Goal: Task Accomplishment & Management: Manage account settings

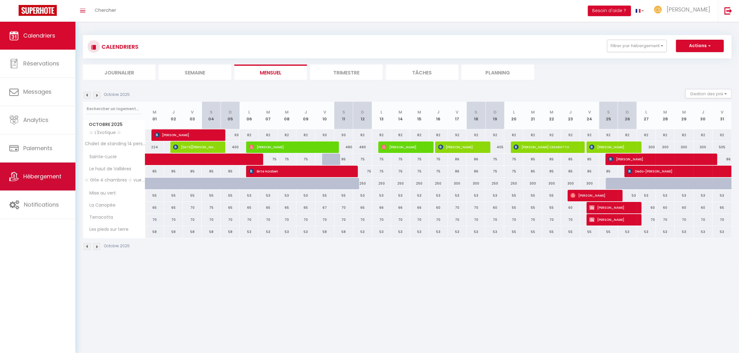
click at [48, 171] on link "Hébergement" at bounding box center [37, 177] width 75 height 28
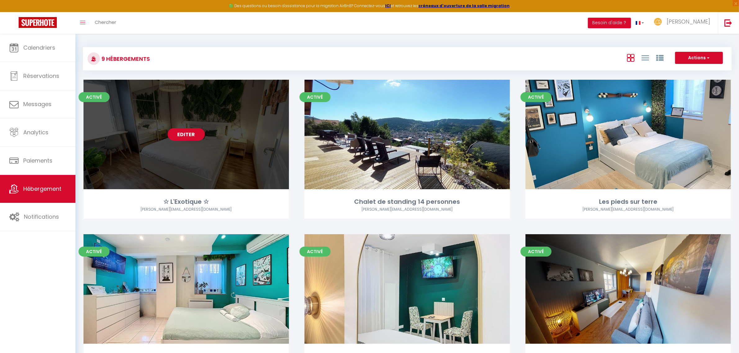
click at [187, 130] on link "Editer" at bounding box center [186, 134] width 37 height 12
select select "3"
select select "2"
select select "1"
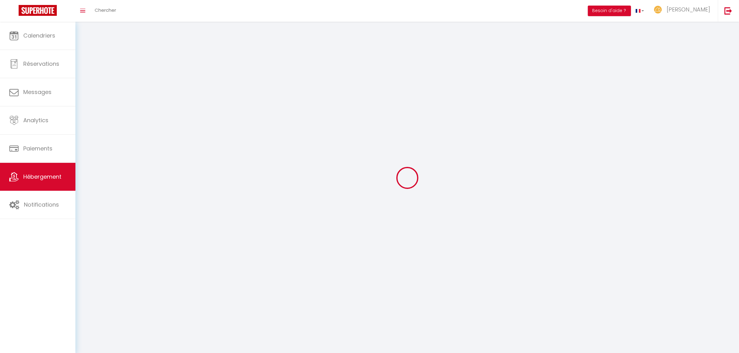
select select
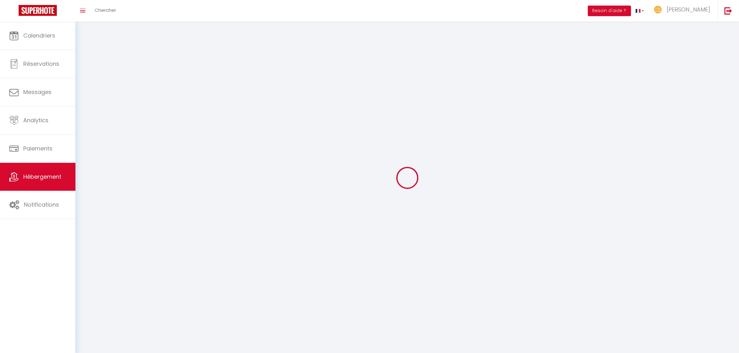
checkbox input "false"
select select
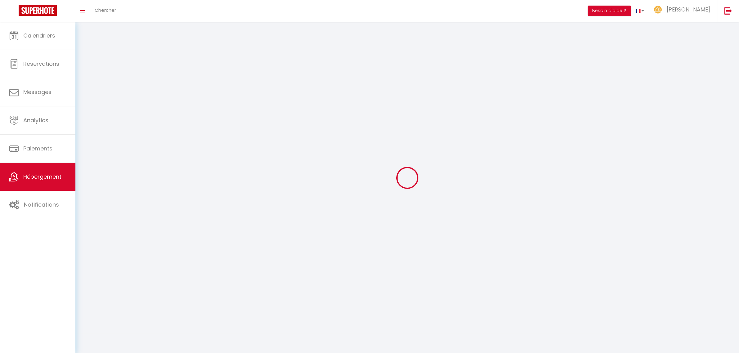
select select
select select "1"
select select
select select "28"
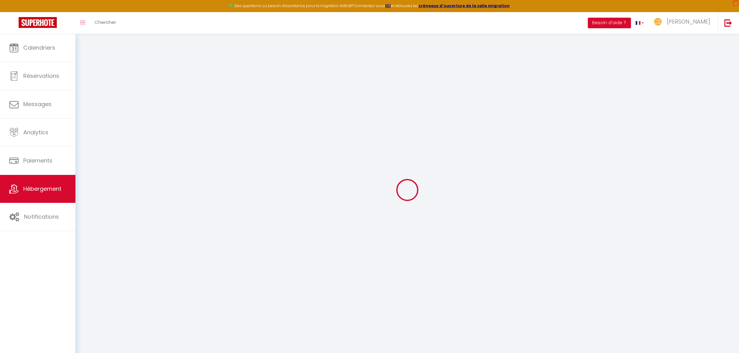
select select
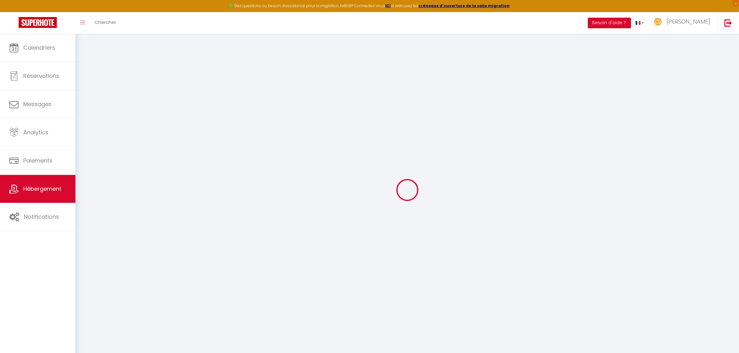
select select
checkbox input "false"
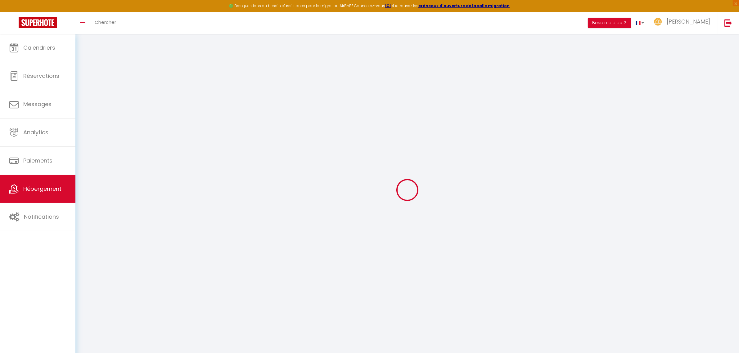
select select
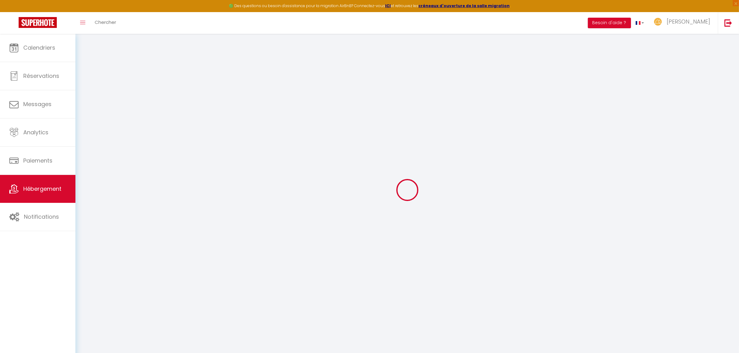
select select
checkbox input "false"
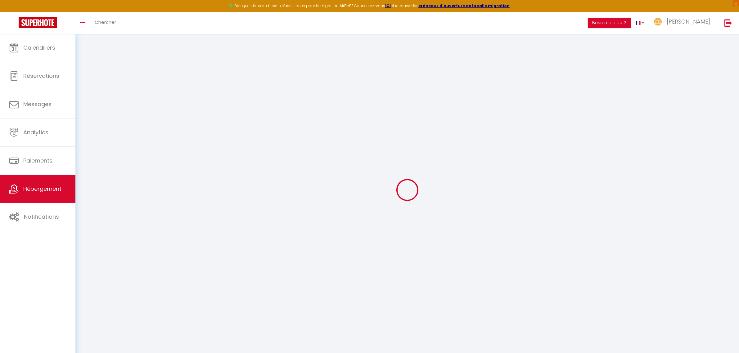
checkbox input "false"
select select
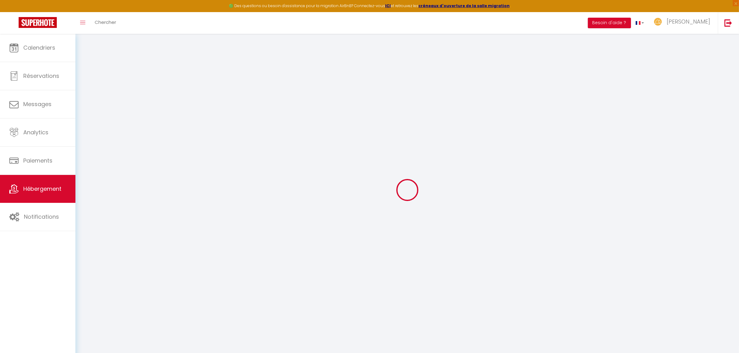
select select
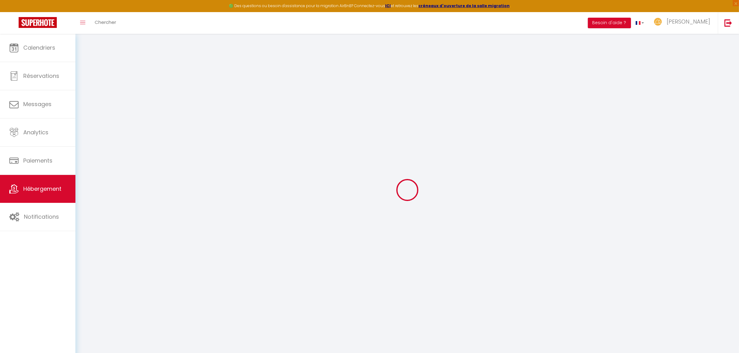
checkbox input "false"
select select
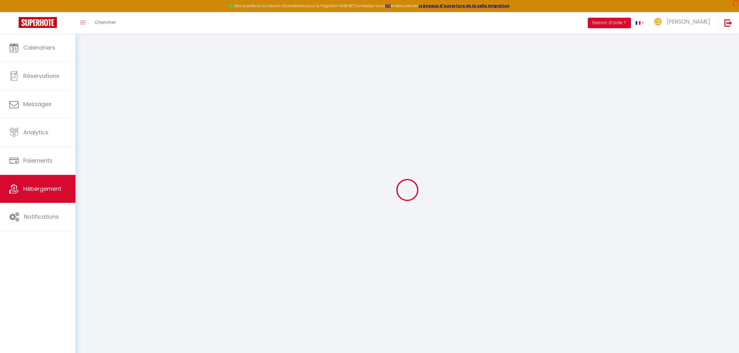
select select
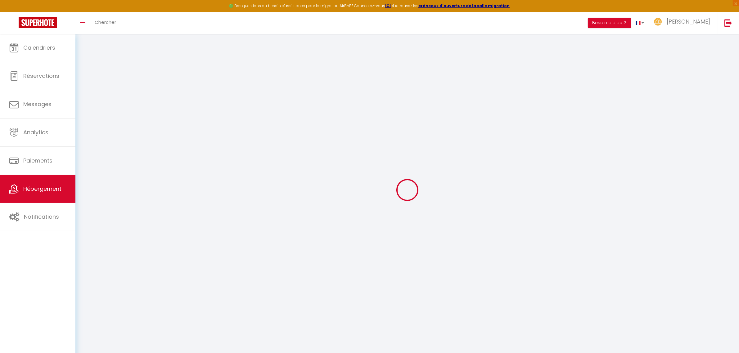
select select
checkbox input "false"
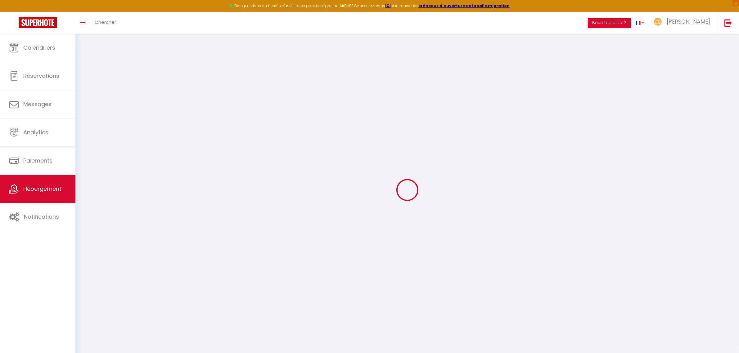
checkbox input "false"
select select
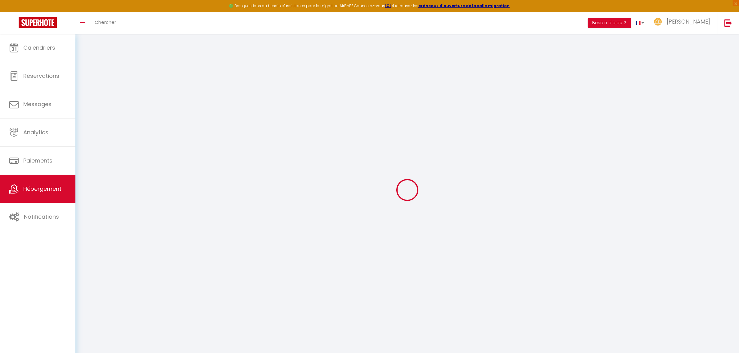
select select
checkbox input "false"
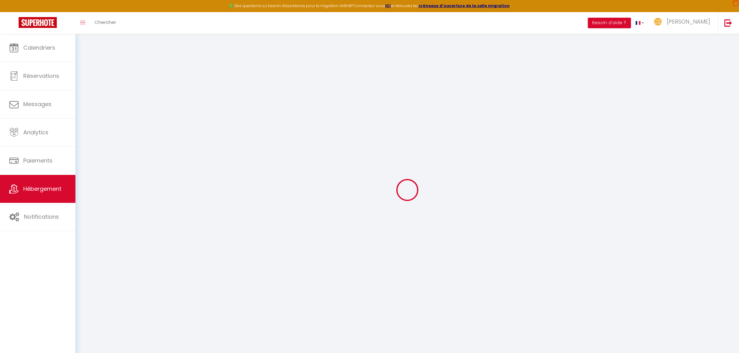
checkbox input "false"
select select
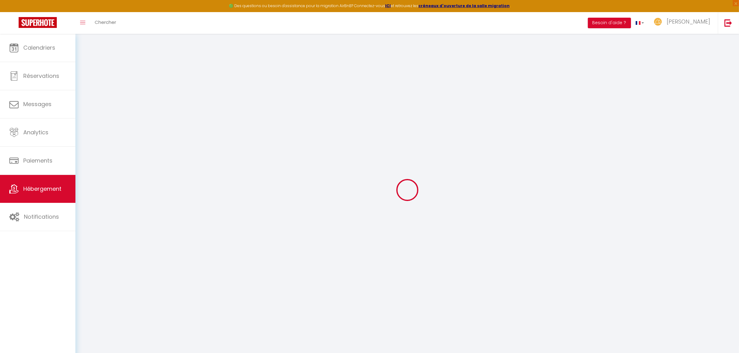
type input "☆ L'Exotique ☆"
type input "[PERSON_NAME]"
type input "Schauber"
type input "[STREET_ADDRESS]"
type input "57530"
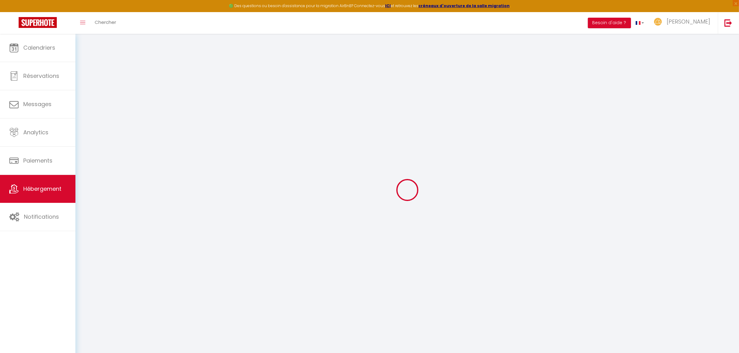
type input "Courcelles Chaussy"
select select "5"
select select "4"
select select "2"
type input "50"
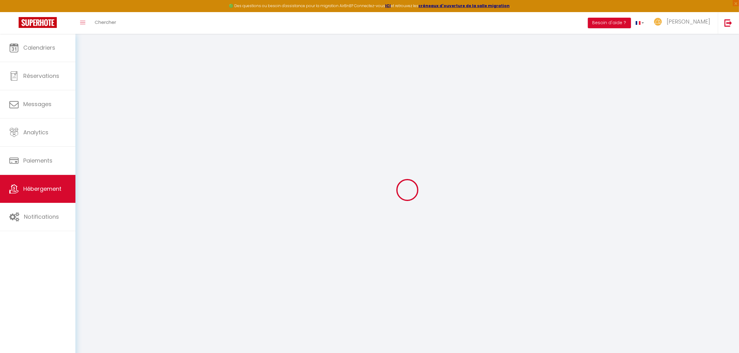
type input "12"
type input "70"
type input "0.99"
type input "450"
type input "10"
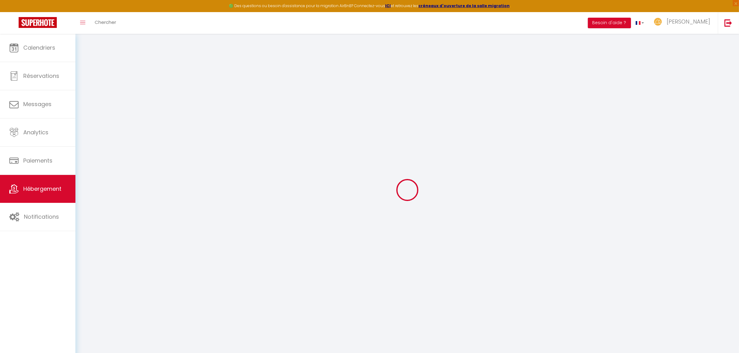
select select
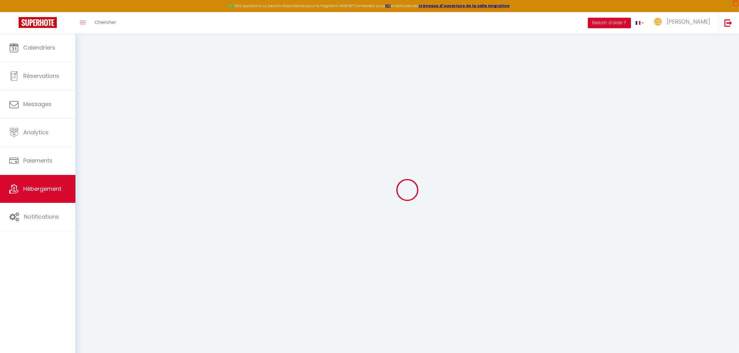
select select
type input "[STREET_ADDRESS] américain"
type input "57000"
type input "[GEOGRAPHIC_DATA]"
type input "[EMAIL_ADDRESS][DOMAIN_NAME]"
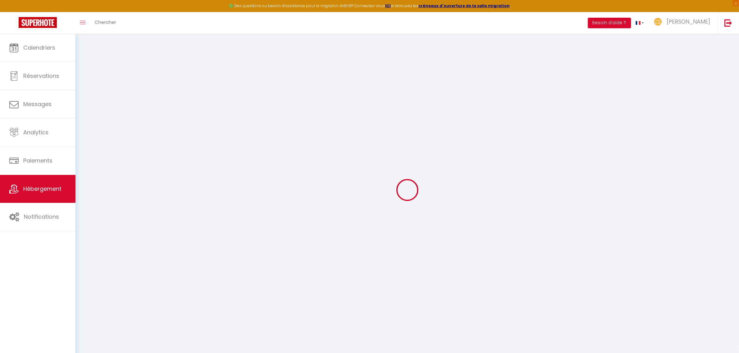
select select "2373"
checkbox input "false"
checkbox input "true"
checkbox input "false"
checkbox input "true"
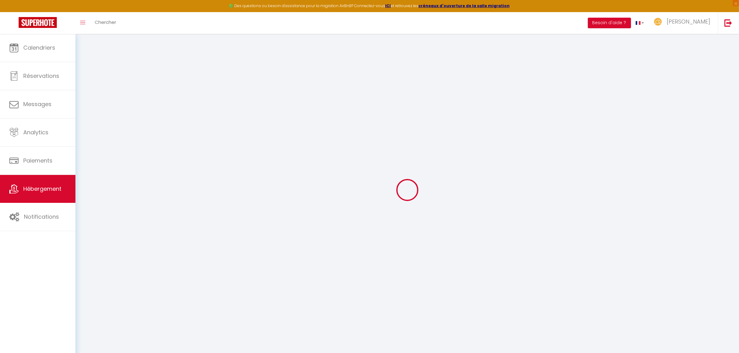
type input "0"
select select
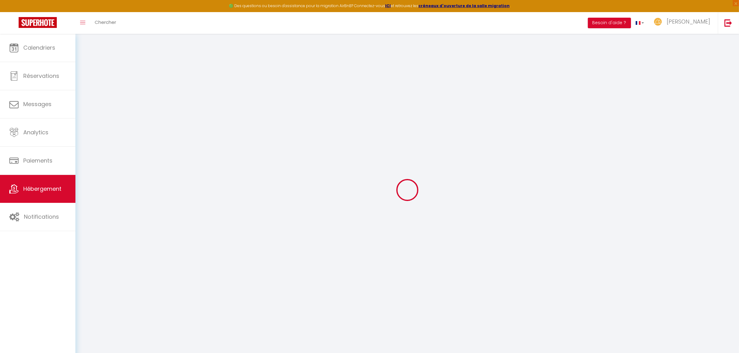
select select
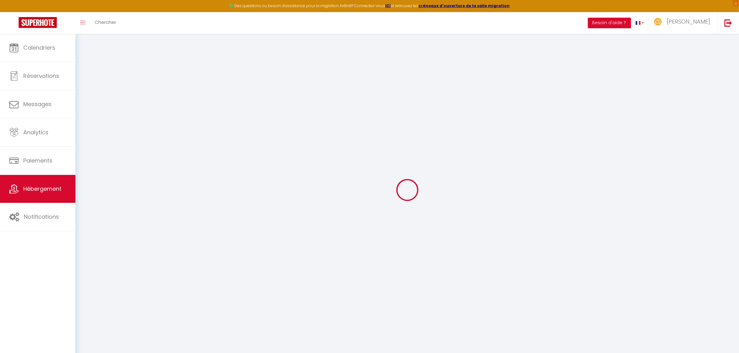
checkbox input "false"
checkbox input "true"
checkbox input "false"
checkbox input "true"
select select
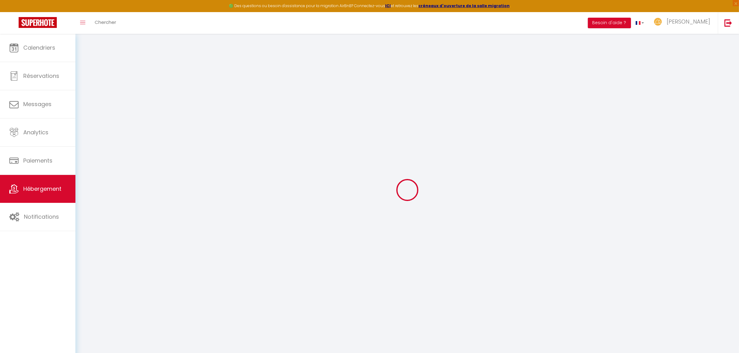
select select
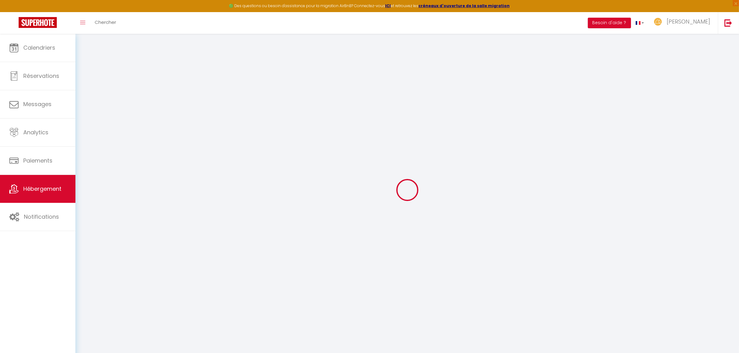
checkbox input "false"
checkbox input "true"
checkbox input "false"
checkbox input "true"
select select
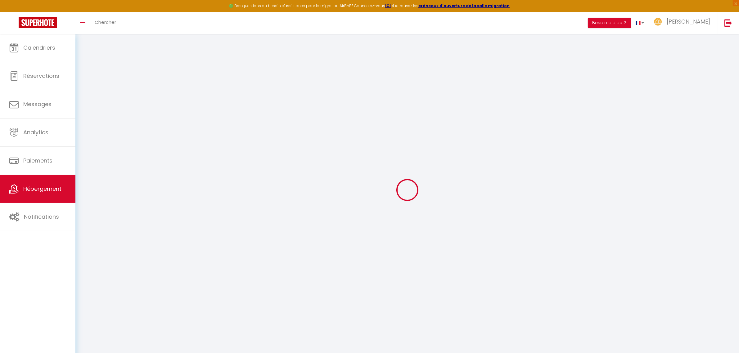
select select
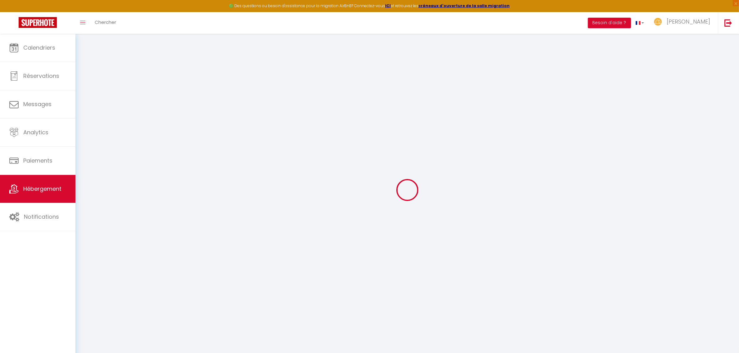
checkbox input "false"
checkbox input "true"
checkbox input "false"
checkbox input "true"
checkbox input "false"
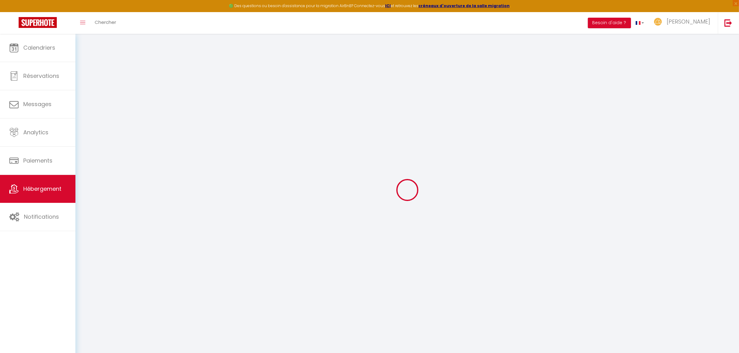
checkbox input "true"
checkbox input "false"
checkbox input "true"
select select "16:00"
select select "22:00"
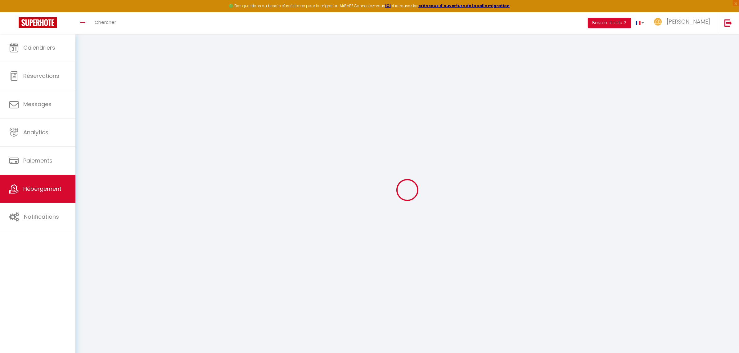
select select "10:00"
select select "30"
select select "120"
select select "19:00"
checkbox input "false"
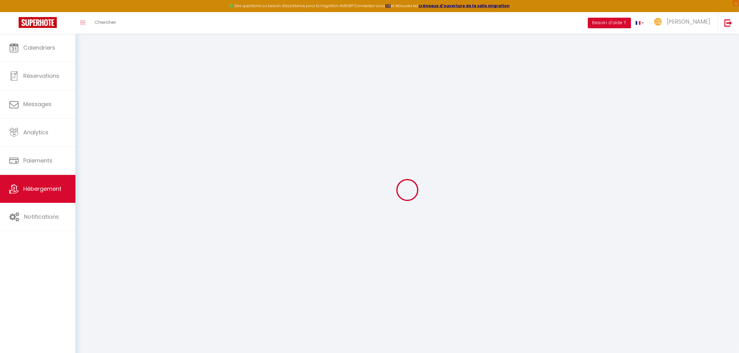
checkbox input "true"
checkbox input "false"
checkbox input "true"
checkbox input "false"
checkbox input "true"
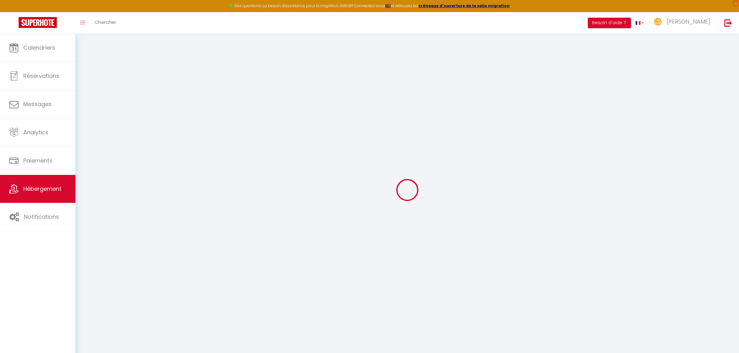
checkbox input "false"
checkbox input "true"
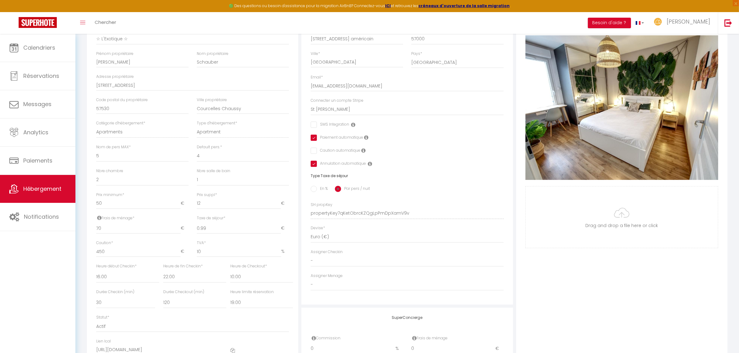
scroll to position [114, 0]
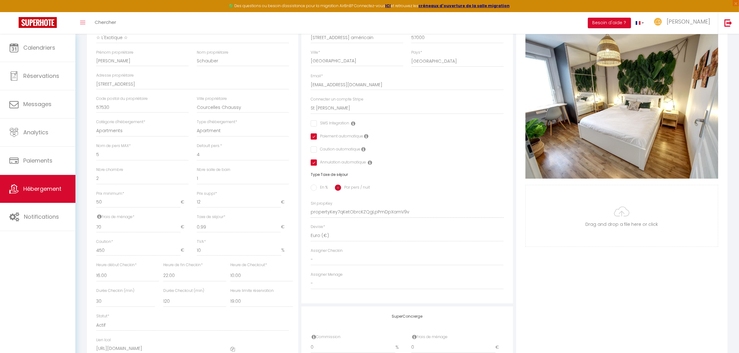
click at [519, 290] on div "Photo Photo Supprimer Drag and drop a file here or click Ooops, something wrong…" at bounding box center [621, 207] width 211 height 419
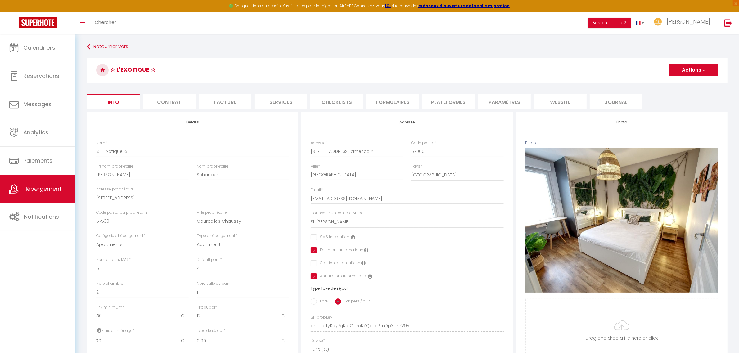
click at [166, 98] on li "Contrat" at bounding box center [169, 101] width 53 height 15
checkbox input "true"
checkbox input "false"
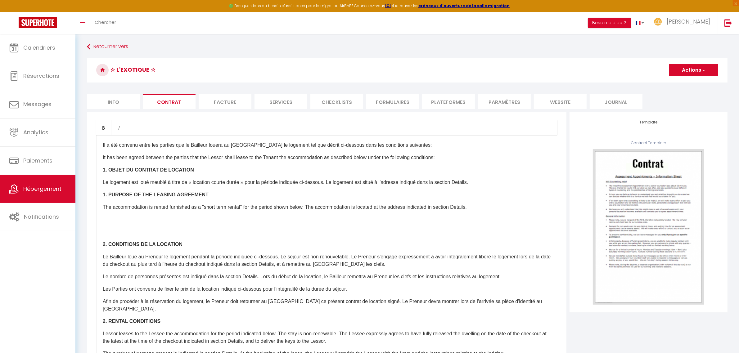
click at [221, 102] on li "Facture" at bounding box center [225, 101] width 53 height 15
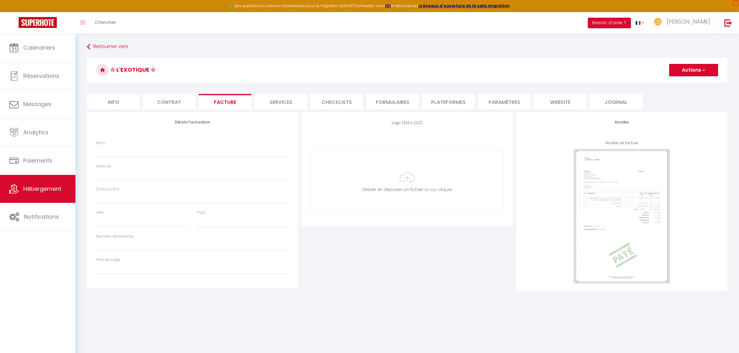
select select
checkbox input "true"
checkbox input "false"
select select
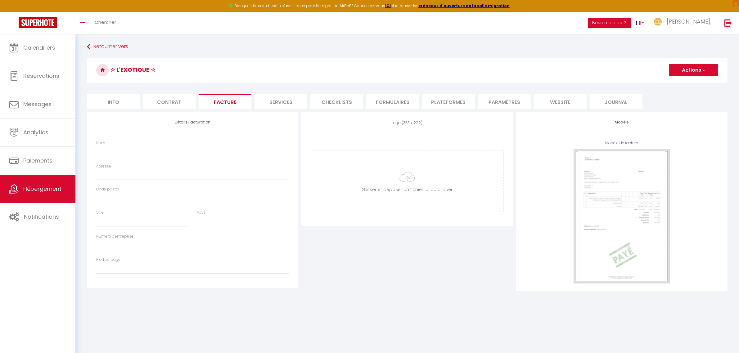
checkbox input "true"
checkbox input "false"
select select
checkbox input "true"
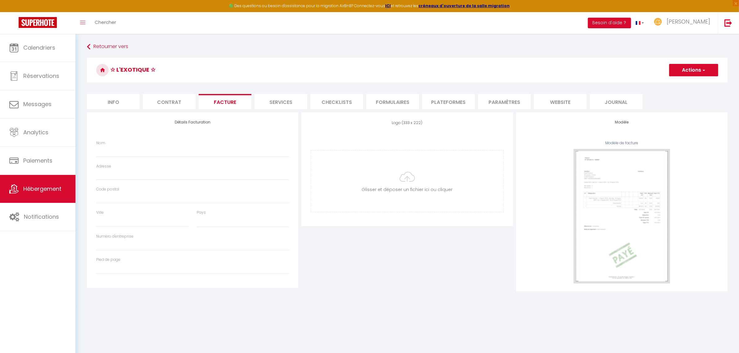
checkbox input "true"
checkbox input "false"
click at [269, 102] on li "Services" at bounding box center [281, 101] width 53 height 15
checkbox input "true"
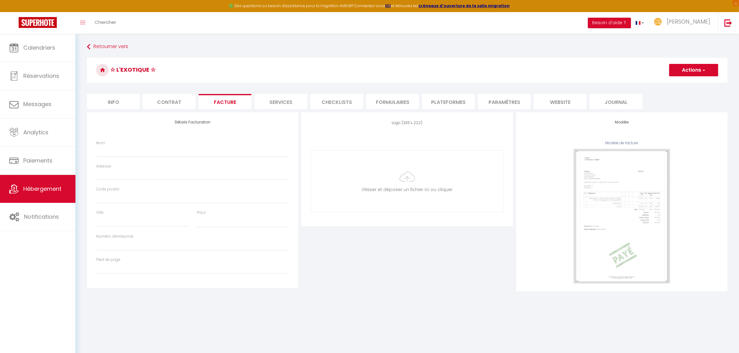
checkbox input "false"
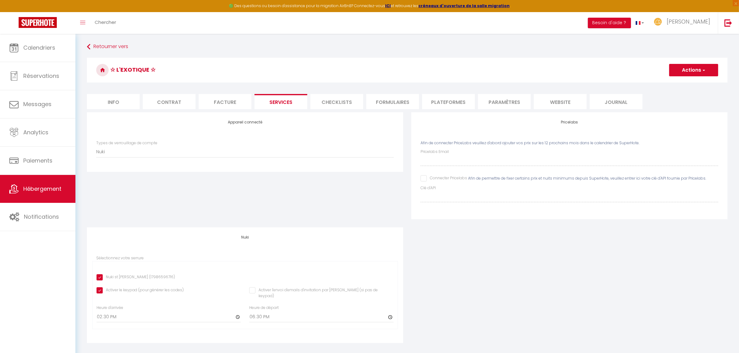
checkbox input "true"
checkbox input "false"
checkbox input "true"
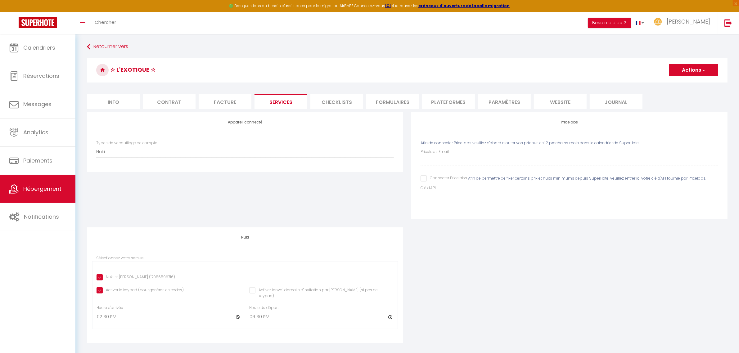
checkbox input "false"
click at [528, 288] on div "Appareil connecté Types de verrouillage de compte Igloohome IgloohomeV2 Nuki Pr…" at bounding box center [407, 231] width 649 height 239
click at [335, 101] on li "Checklists" at bounding box center [337, 101] width 53 height 15
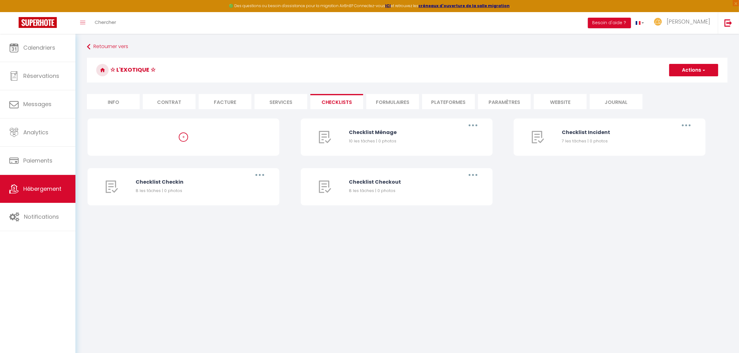
click at [380, 103] on li "Formulaires" at bounding box center [392, 101] width 53 height 15
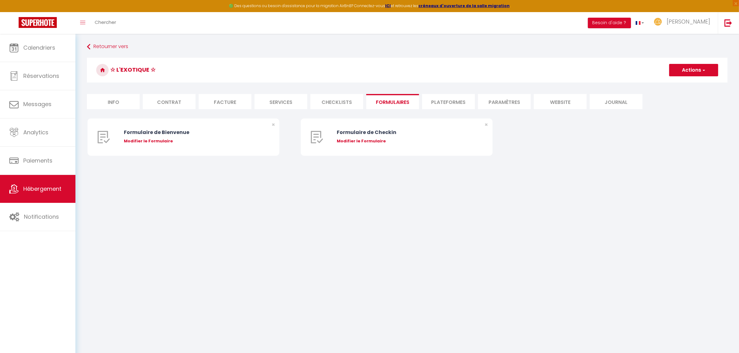
click at [437, 99] on li "Plateformes" at bounding box center [448, 101] width 53 height 15
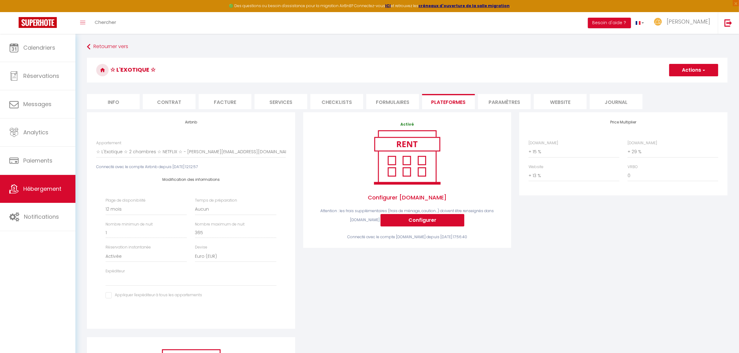
click at [476, 277] on div "Activé Configurer [DOMAIN_NAME] Attention : les frais supplémentaires (frais de…" at bounding box center [407, 224] width 216 height 225
click at [492, 102] on li "Paramètres" at bounding box center [504, 101] width 53 height 15
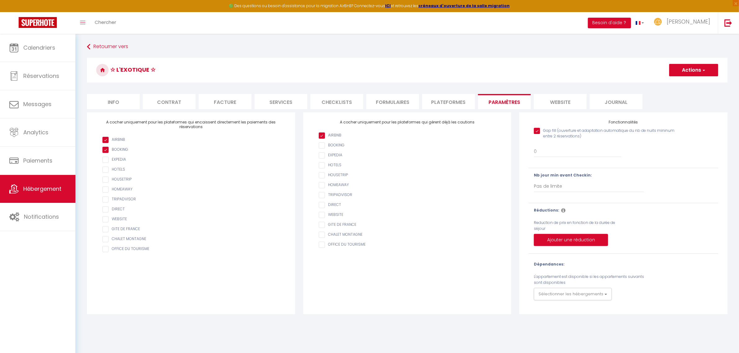
click at [547, 101] on li "website" at bounding box center [560, 101] width 53 height 15
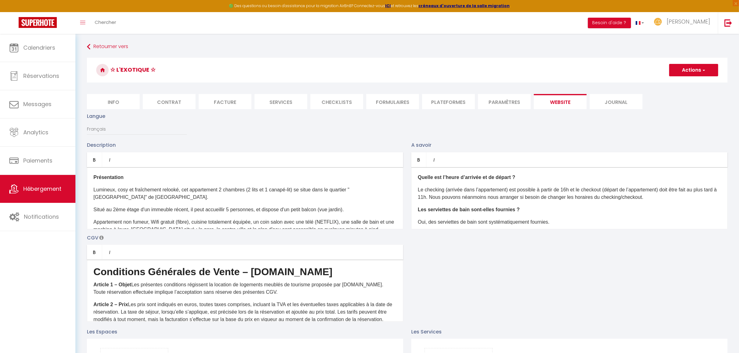
click at [618, 102] on li "Journal" at bounding box center [616, 101] width 53 height 15
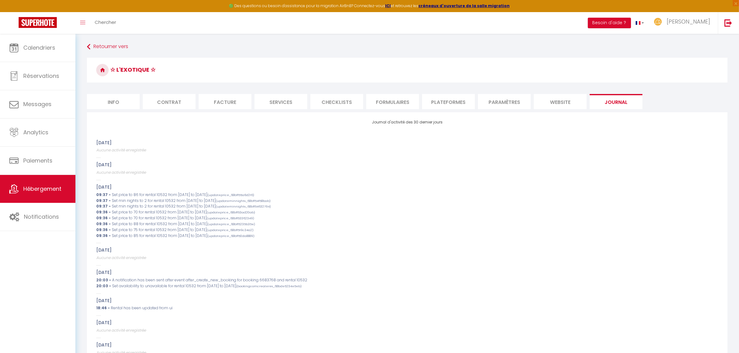
click at [435, 102] on li "Plateformes" at bounding box center [448, 101] width 53 height 15
select select
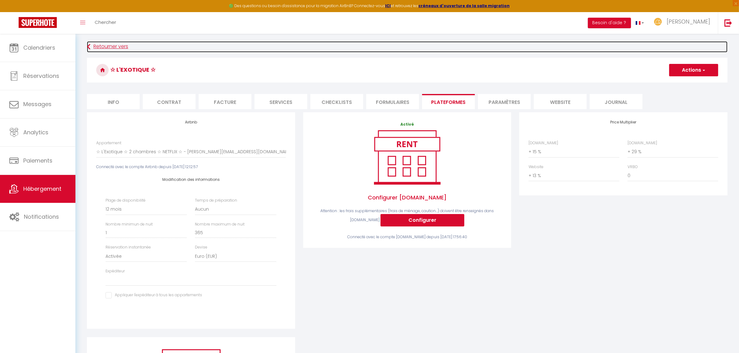
click at [91, 46] on link "Retourner vers" at bounding box center [407, 46] width 641 height 11
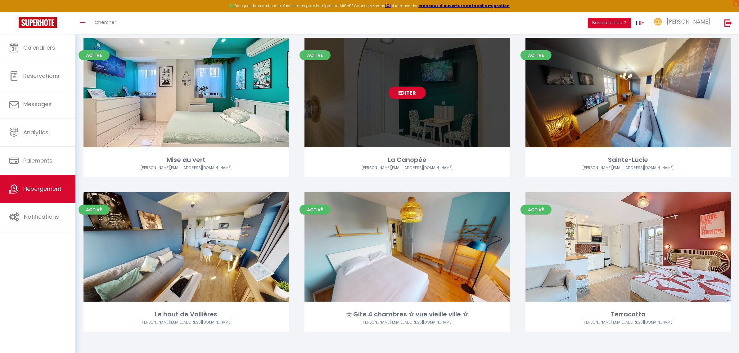
scroll to position [198, 0]
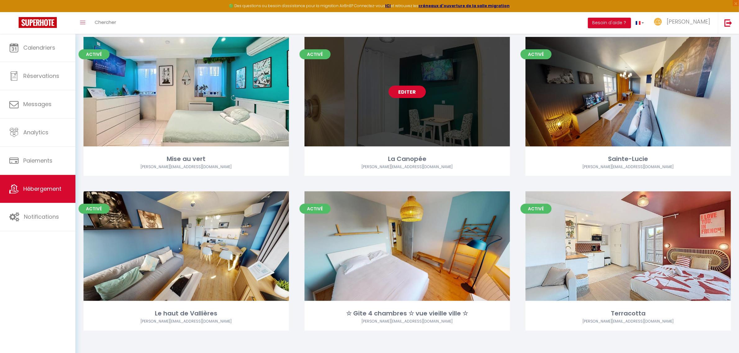
click at [411, 93] on link "Editer" at bounding box center [407, 92] width 37 height 12
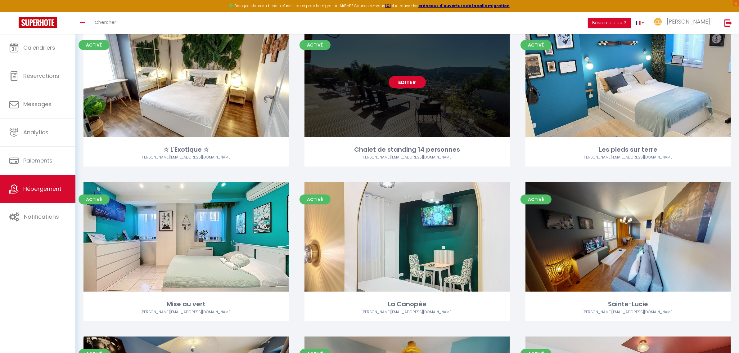
scroll to position [0, 0]
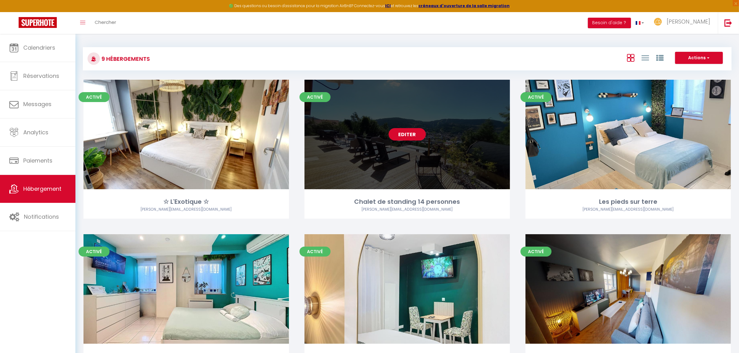
click at [404, 134] on link "Editer" at bounding box center [407, 134] width 37 height 12
select select "3"
select select "2"
select select "1"
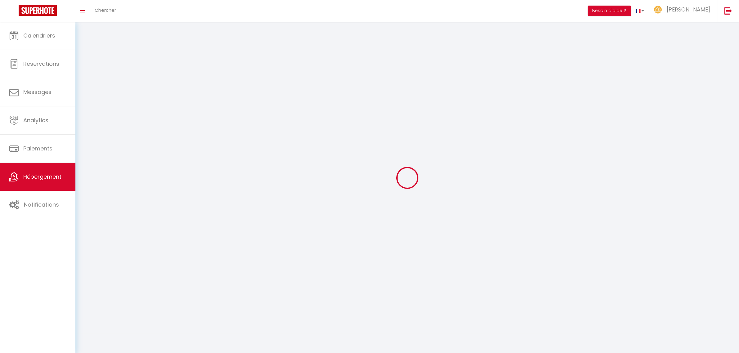
select select
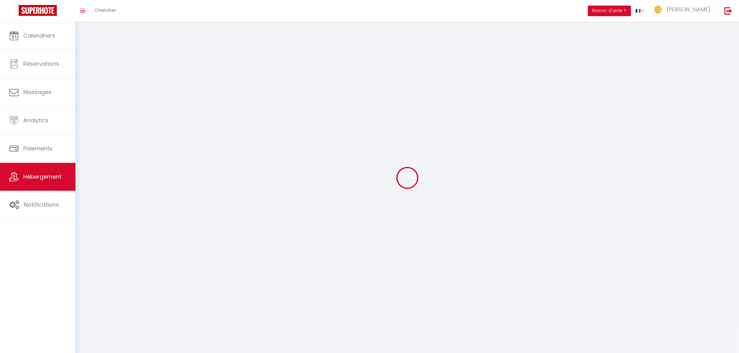
checkbox input "false"
select select
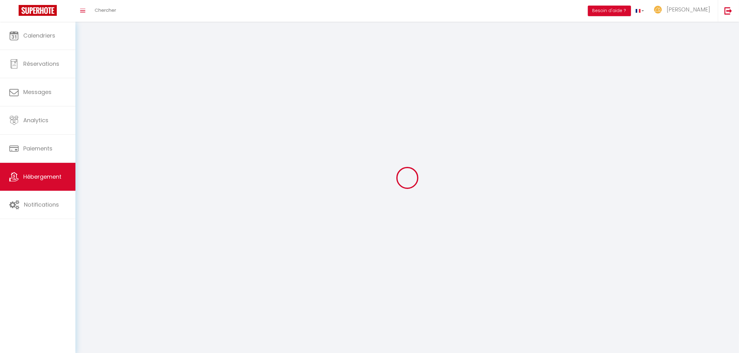
select select
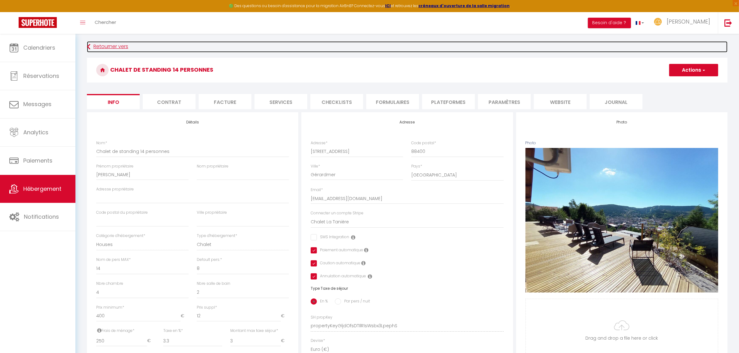
click at [93, 42] on link "Retourner vers" at bounding box center [407, 46] width 641 height 11
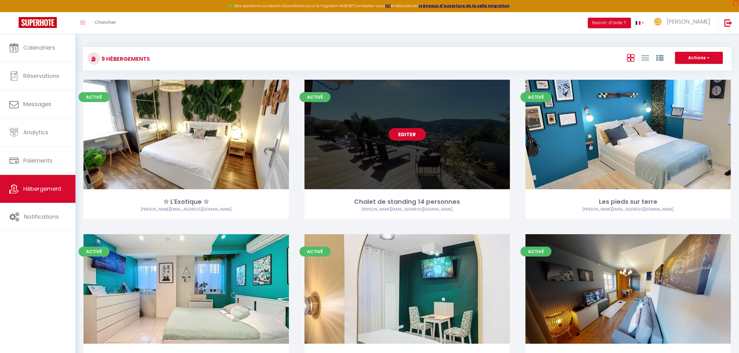
click at [413, 140] on link "Editer" at bounding box center [407, 134] width 37 height 12
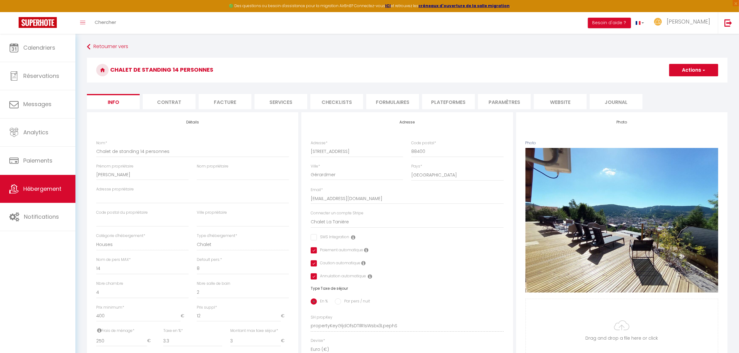
click at [176, 100] on li "Contrat" at bounding box center [169, 101] width 53 height 15
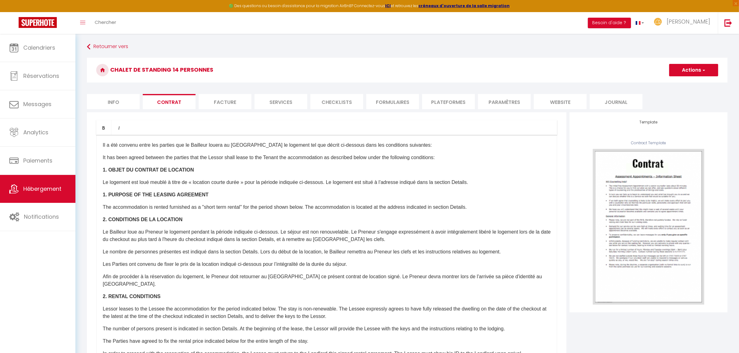
click at [211, 101] on li "Facture" at bounding box center [225, 101] width 53 height 15
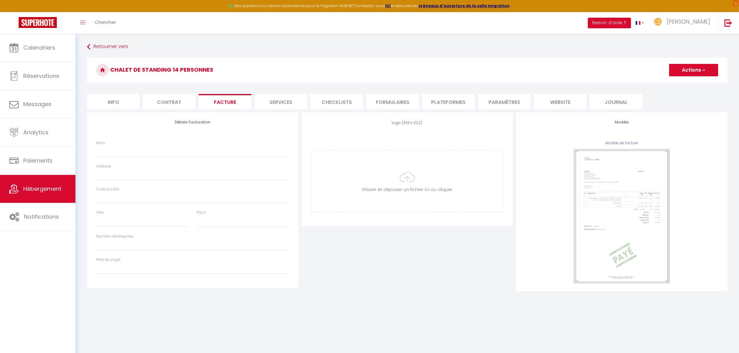
click at [261, 100] on li "Services" at bounding box center [281, 101] width 53 height 15
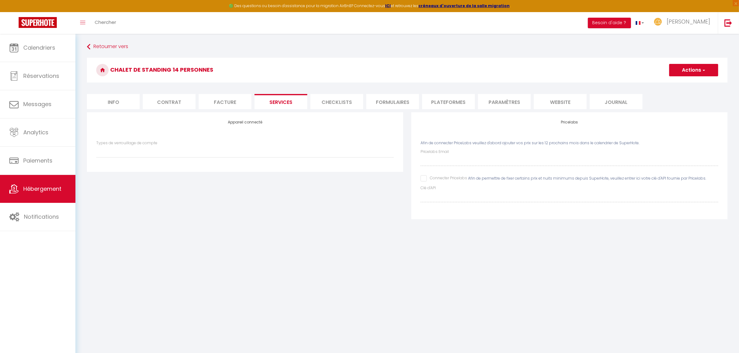
click at [334, 101] on li "Checklists" at bounding box center [337, 101] width 53 height 15
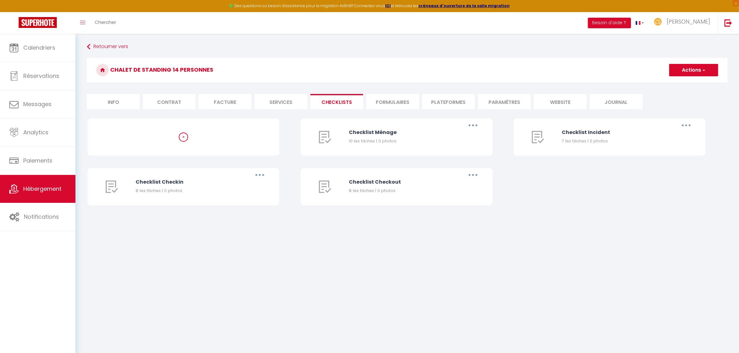
click at [404, 103] on li "Formulaires" at bounding box center [392, 101] width 53 height 15
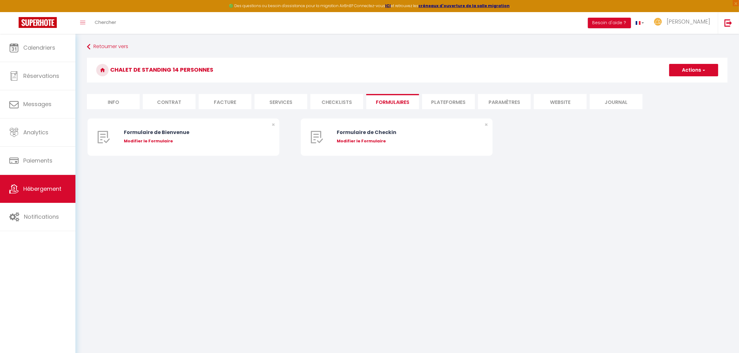
click at [464, 103] on li "Plateformes" at bounding box center [448, 101] width 53 height 15
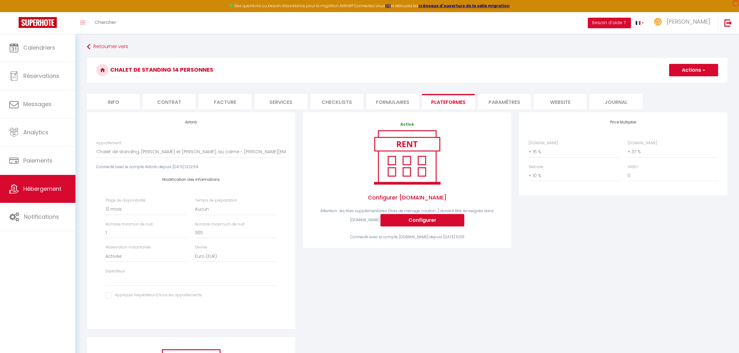
drag, startPoint x: 681, startPoint y: 286, endPoint x: 554, endPoint y: 219, distance: 143.1
click at [681, 286] on div "Price Multiplier [DOMAIN_NAME] 0 + 1 % + 2 % + 3 % + 4 % + 5 % + 6 % + 7 %" at bounding box center [624, 224] width 216 height 225
click at [491, 95] on li "Paramètres" at bounding box center [504, 101] width 53 height 15
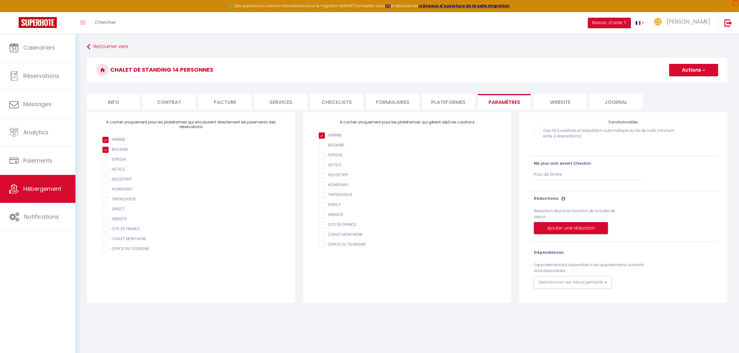
click at [548, 103] on li "website" at bounding box center [560, 101] width 53 height 15
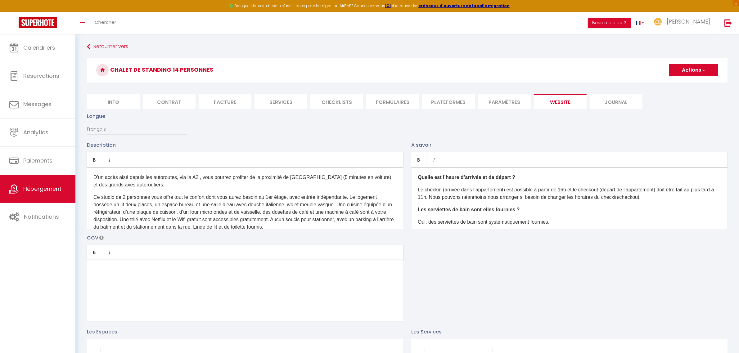
click at [607, 104] on li "Journal" at bounding box center [616, 101] width 53 height 15
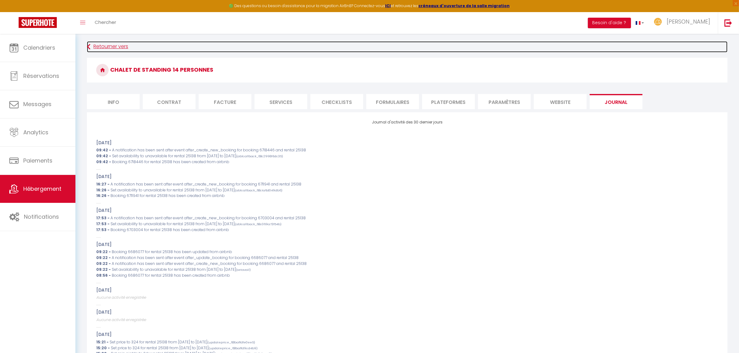
click at [112, 47] on link "Retourner vers" at bounding box center [407, 46] width 641 height 11
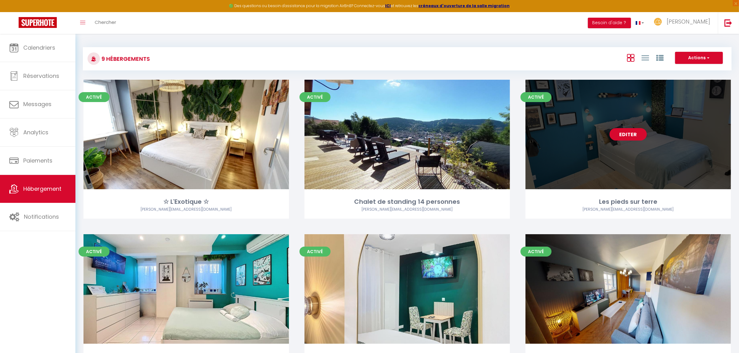
click at [616, 134] on link "Editer" at bounding box center [628, 134] width 37 height 12
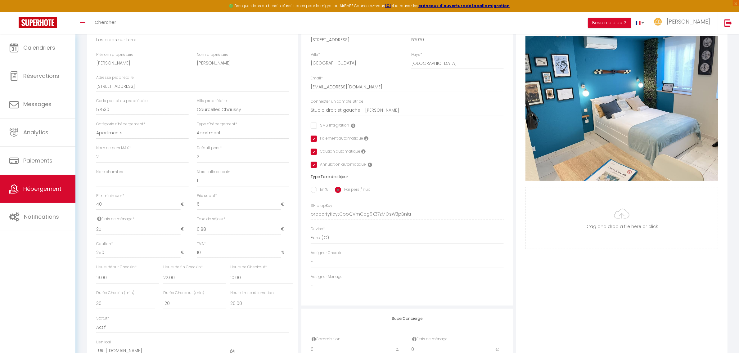
scroll to position [112, 0]
click at [557, 286] on div "Photo Photo Supprimer Drag and drop a file here or click Ooops, something wrong…" at bounding box center [621, 209] width 211 height 419
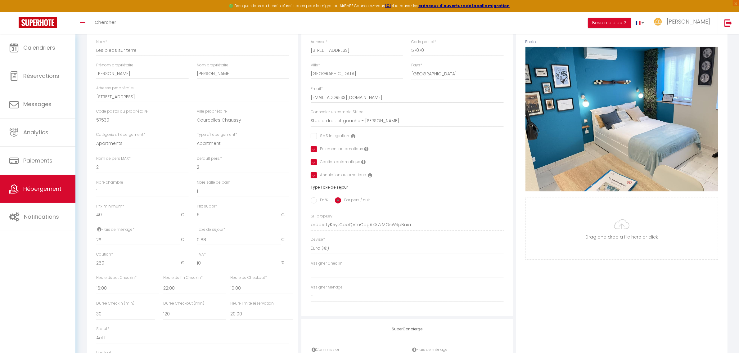
scroll to position [0, 0]
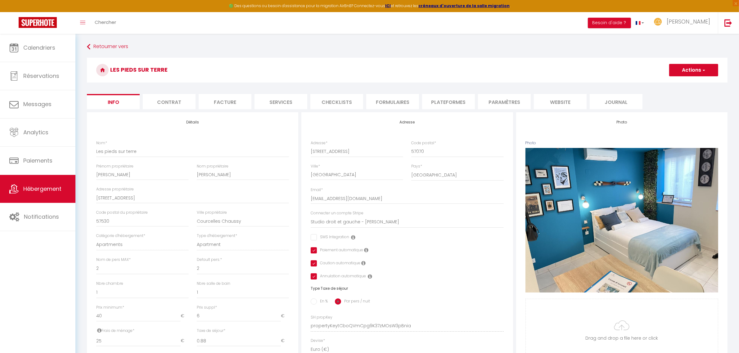
click at [177, 102] on li "Contrat" at bounding box center [169, 101] width 53 height 15
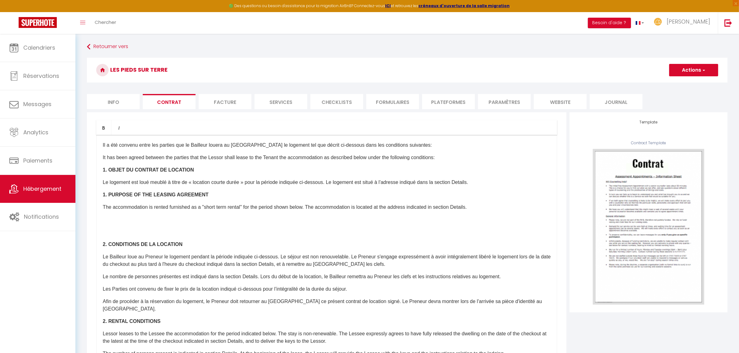
click at [207, 105] on li "Facture" at bounding box center [225, 101] width 53 height 15
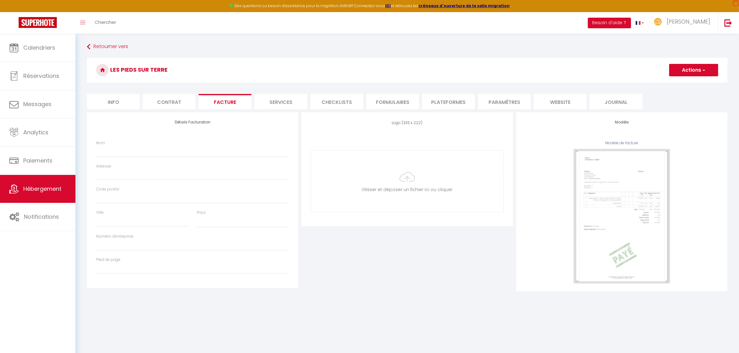
click at [261, 102] on li "Services" at bounding box center [281, 101] width 53 height 15
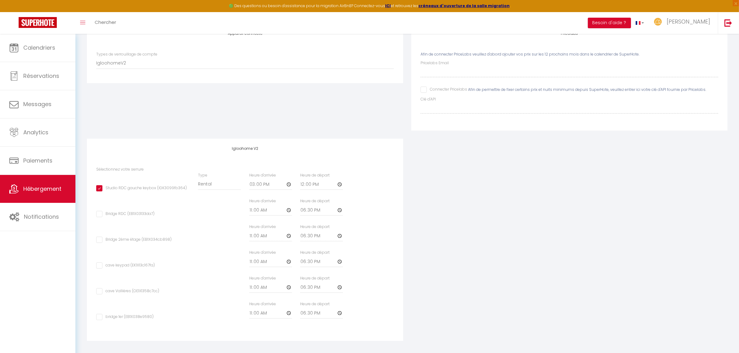
scroll to position [92, 0]
click at [505, 266] on div "Appareil connecté Types de verrouillage de compte Igloohome IgloohomeV2 Nuki Pr…" at bounding box center [407, 183] width 649 height 326
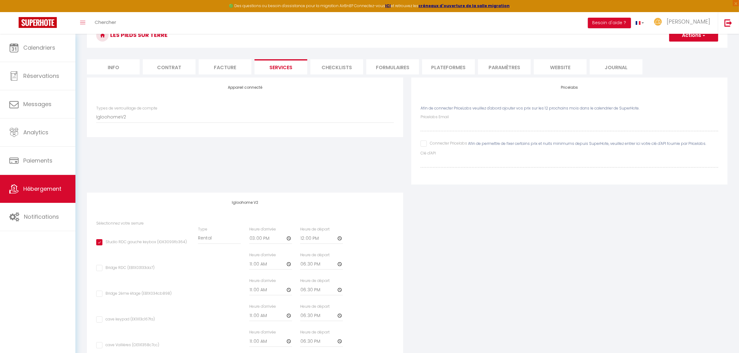
scroll to position [0, 0]
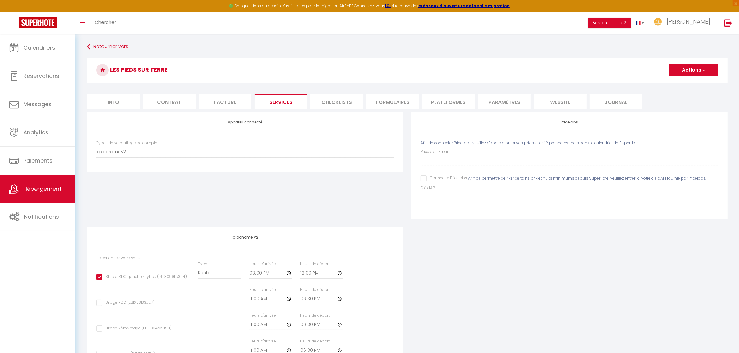
click at [342, 103] on li "Checklists" at bounding box center [337, 101] width 53 height 15
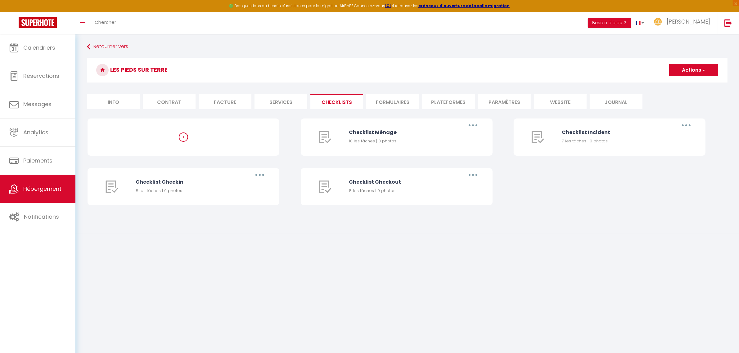
click at [384, 103] on li "Formulaires" at bounding box center [392, 101] width 53 height 15
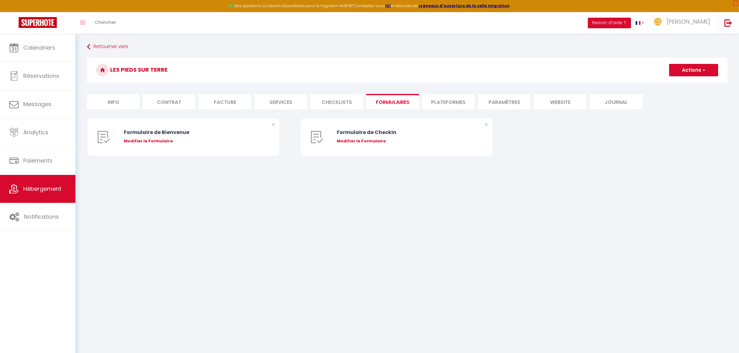
click at [440, 106] on li "Plateformes" at bounding box center [448, 101] width 53 height 15
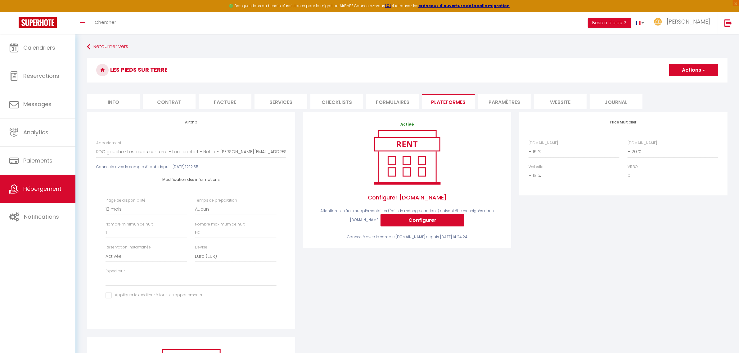
click at [499, 312] on div "Activé Configurer [DOMAIN_NAME] Attention : les frais supplémentaires (frais de…" at bounding box center [407, 224] width 216 height 225
click at [515, 103] on li "Paramètres" at bounding box center [504, 101] width 53 height 15
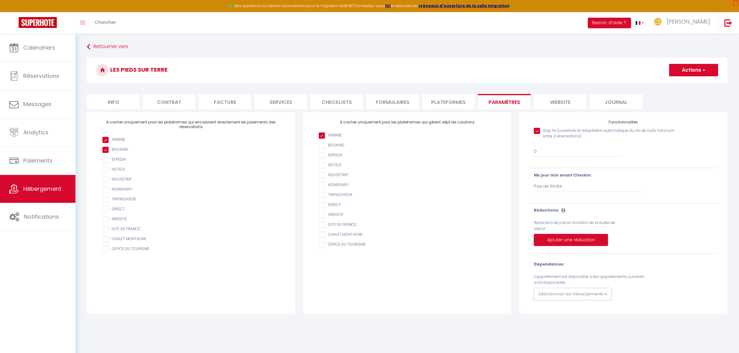
click at [547, 102] on li "website" at bounding box center [560, 101] width 53 height 15
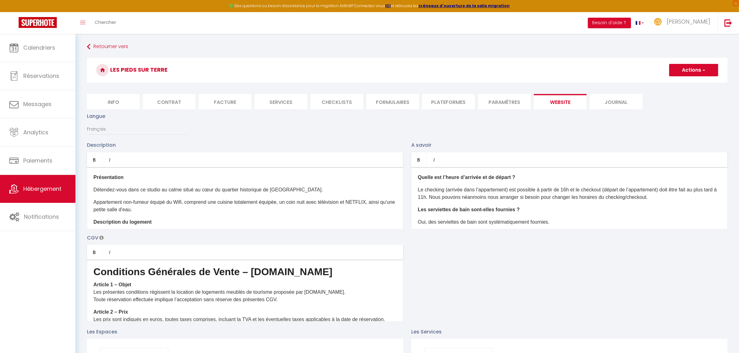
click at [598, 104] on li "Journal" at bounding box center [616, 101] width 53 height 15
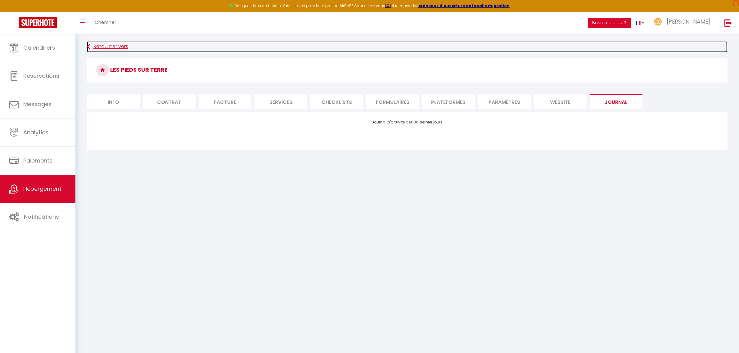
click at [101, 42] on link "Retourner vers" at bounding box center [407, 46] width 641 height 11
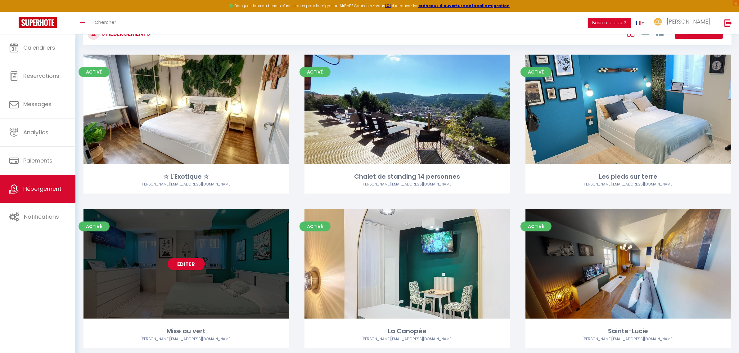
scroll to position [39, 0]
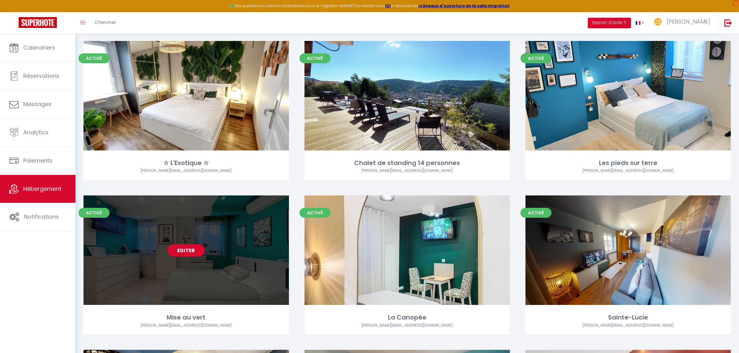
click at [186, 251] on link "Editer" at bounding box center [186, 250] width 37 height 12
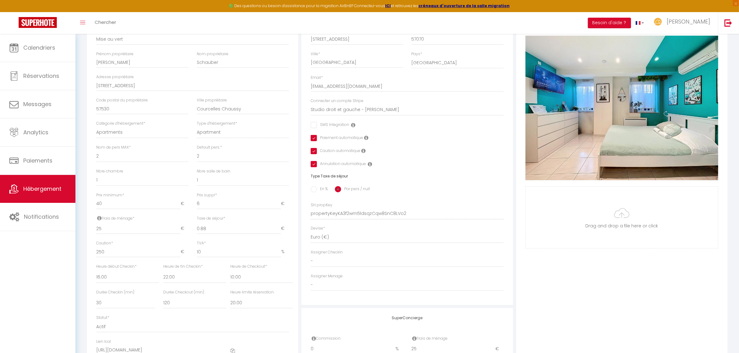
scroll to position [112, 0]
drag, startPoint x: 603, startPoint y: 292, endPoint x: 561, endPoint y: 260, distance: 52.9
click at [603, 292] on div "Photo Photo Supprimer Drag and drop a file here or click Ooops, something wrong…" at bounding box center [621, 209] width 211 height 419
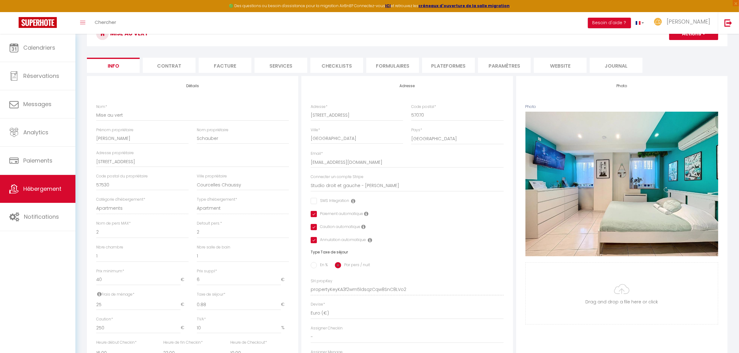
scroll to position [0, 0]
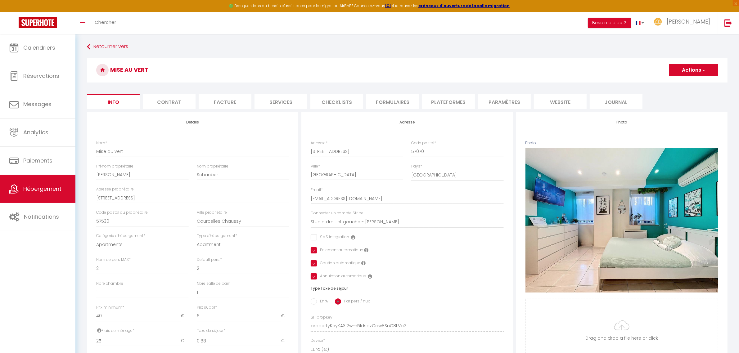
click at [237, 102] on li "Facture" at bounding box center [225, 101] width 53 height 15
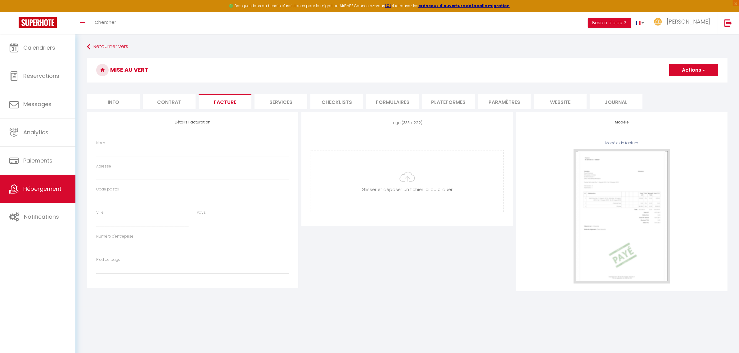
click at [175, 102] on li "Contrat" at bounding box center [169, 101] width 53 height 15
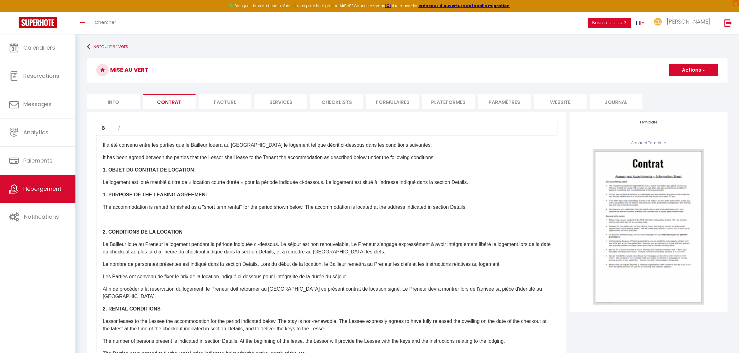
click at [274, 103] on li "Services" at bounding box center [281, 101] width 53 height 15
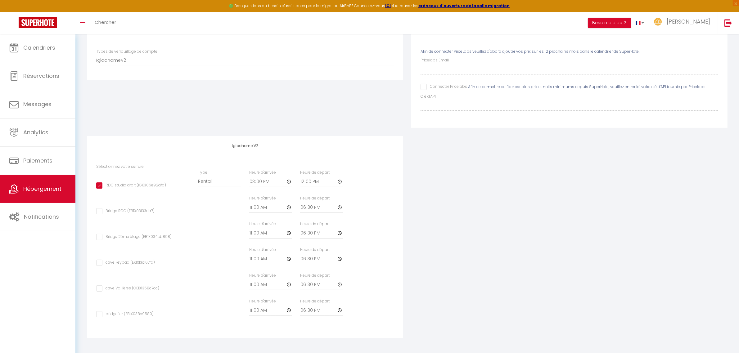
scroll to position [92, 0]
drag, startPoint x: 530, startPoint y: 299, endPoint x: 514, endPoint y: 283, distance: 22.2
click at [530, 299] on div "Appareil connecté Types de verrouillage de compte Igloohome IgloohomeV2 Nuki Pr…" at bounding box center [407, 183] width 649 height 326
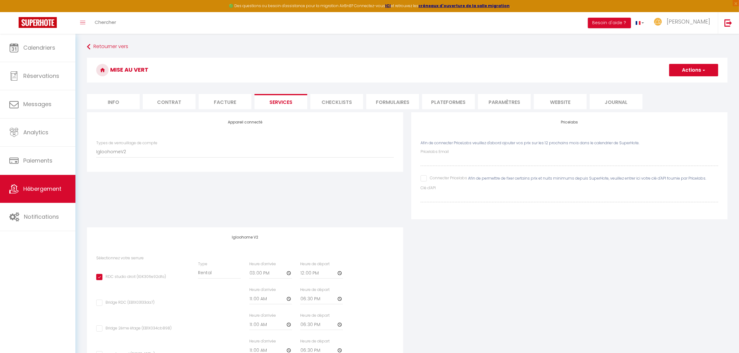
click at [408, 102] on li "Formulaires" at bounding box center [392, 101] width 53 height 15
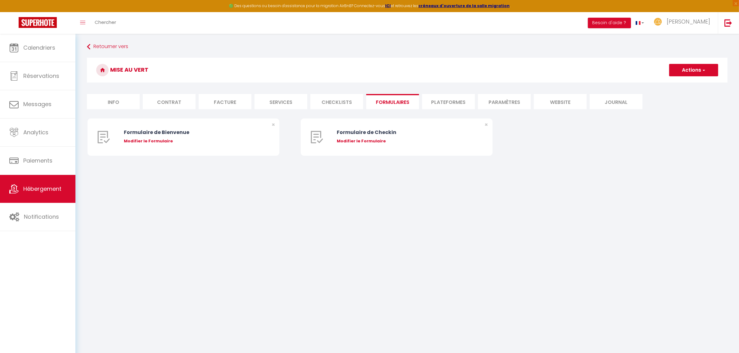
click at [353, 98] on li "Checklists" at bounding box center [337, 101] width 53 height 15
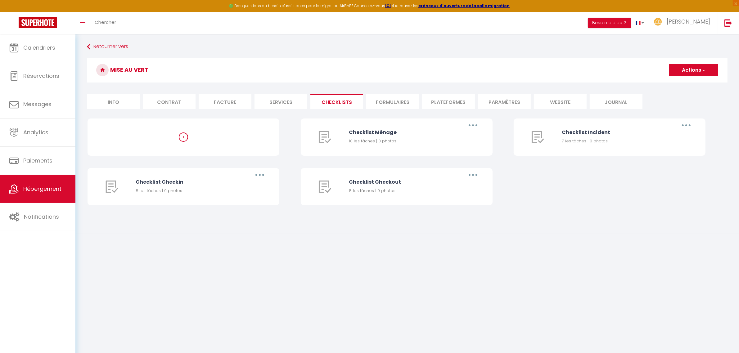
click at [437, 104] on li "Plateformes" at bounding box center [448, 101] width 53 height 15
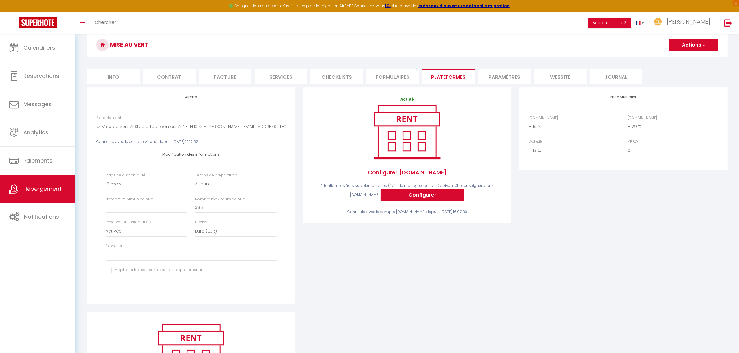
scroll to position [39, 0]
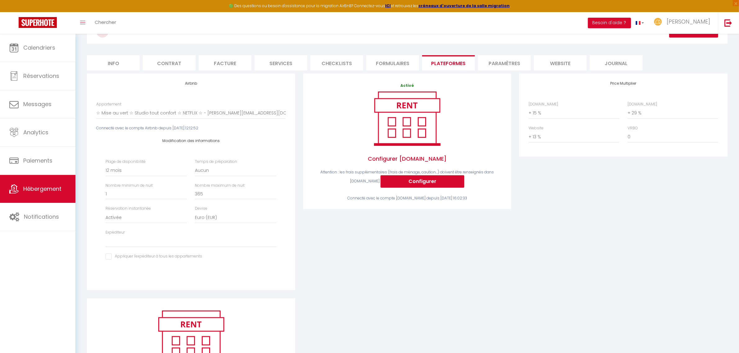
click at [444, 305] on div "Airbnb Appartement ☆ Mise au vert ☆ Studio tout confort ☆ NETFLIX ☆ - [PERSON_N…" at bounding box center [407, 245] width 649 height 343
click at [441, 302] on div "Airbnb Appartement ☆ Mise au vert ☆ Studio tout confort ☆ NETFLIX ☆ - [PERSON_N…" at bounding box center [407, 245] width 649 height 343
click at [553, 280] on div "Price Multiplier [DOMAIN_NAME] 0 + 1 % + 2 % + 3 % + 4 % + 5 % + 6 % + 7 %" at bounding box center [624, 186] width 216 height 225
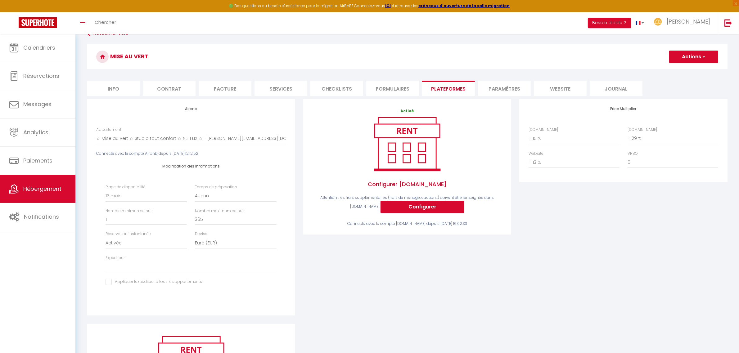
scroll to position [0, 0]
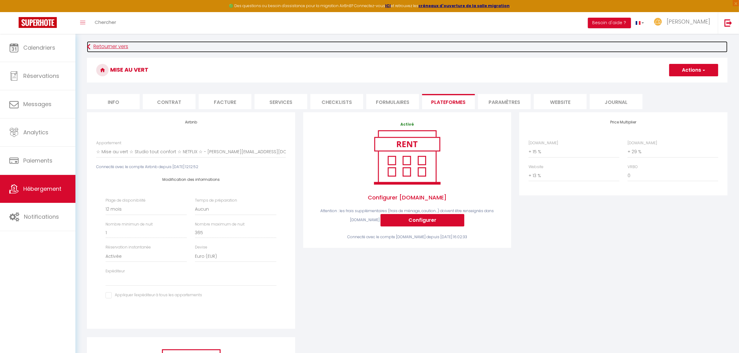
click at [99, 41] on link "Retourner vers" at bounding box center [407, 46] width 641 height 11
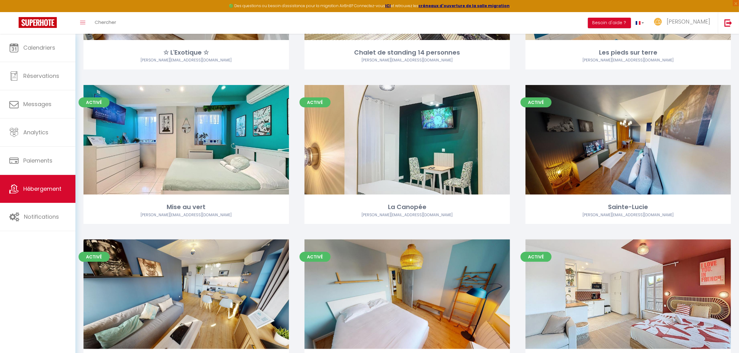
scroll to position [155, 0]
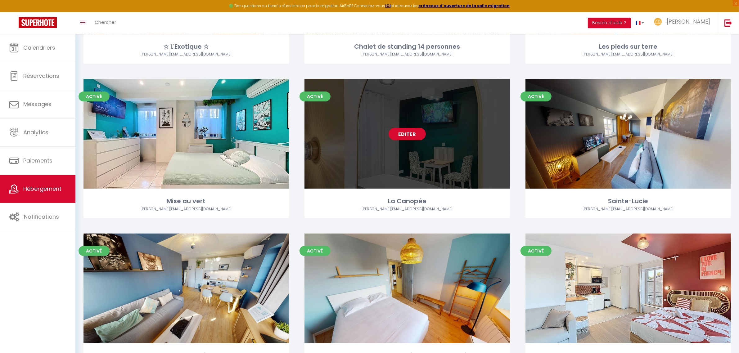
click at [413, 131] on link "Editer" at bounding box center [407, 134] width 37 height 12
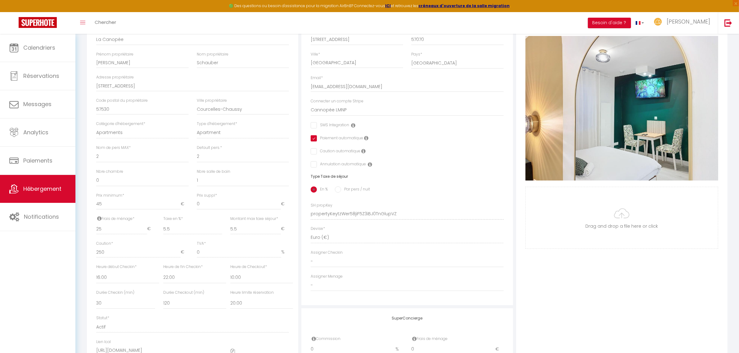
scroll to position [113, 0]
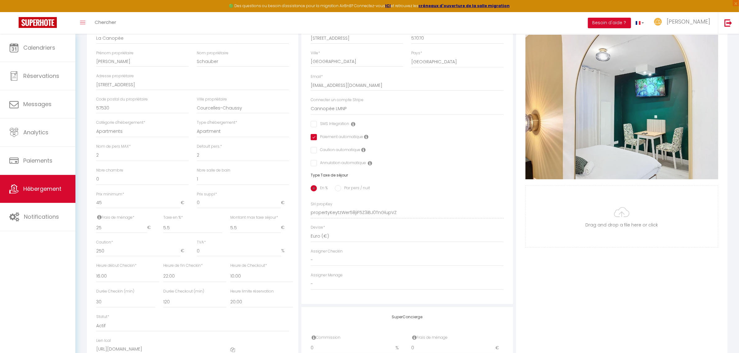
click at [564, 308] on div "Photo Photo Supprimer Drag and drop a file here or click Ooops, something wrong…" at bounding box center [621, 208] width 211 height 419
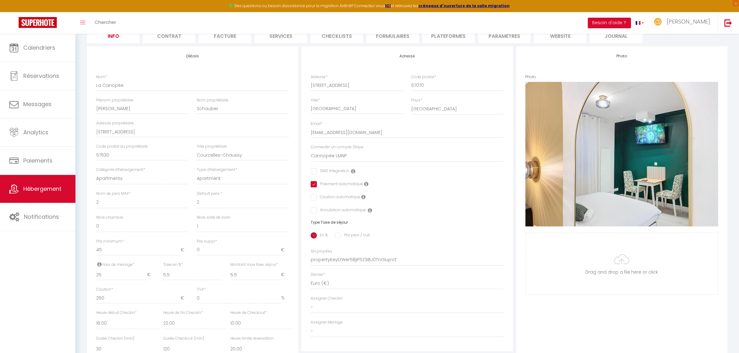
scroll to position [0, 0]
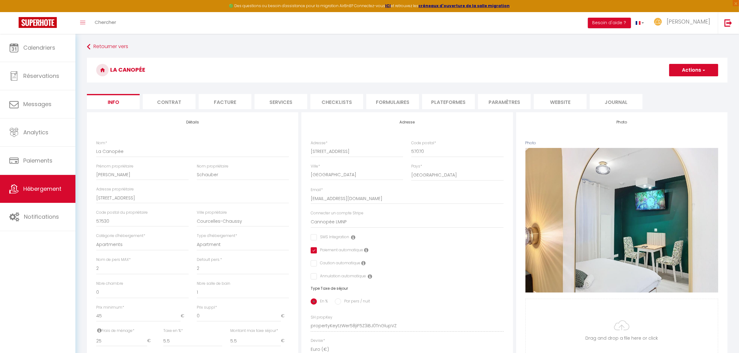
click at [266, 100] on li "Services" at bounding box center [281, 101] width 53 height 15
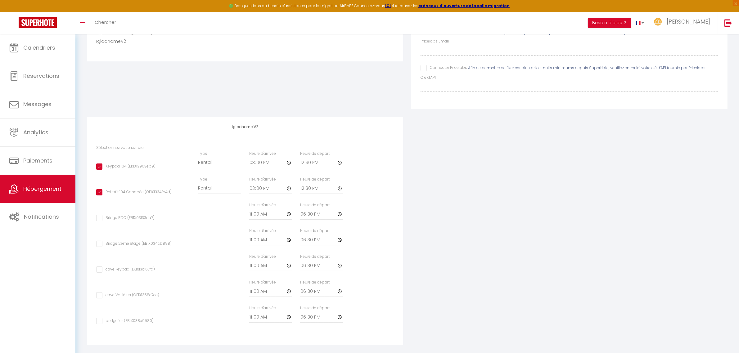
scroll to position [109, 0]
click at [439, 281] on div "Appareil connecté Types de verrouillage de compte Igloohome IgloohomeV2 Nuki Pr…" at bounding box center [407, 179] width 649 height 352
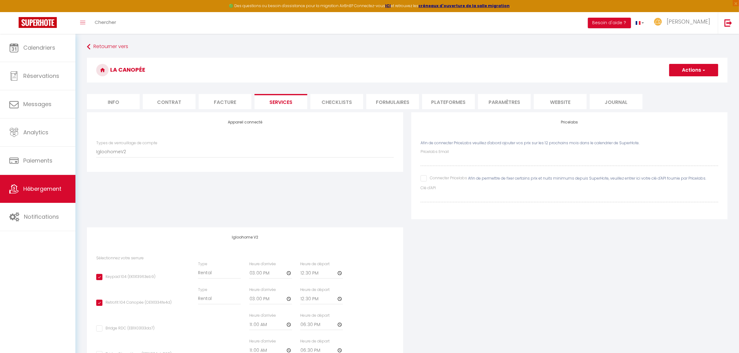
click at [449, 104] on li "Plateformes" at bounding box center [448, 101] width 53 height 15
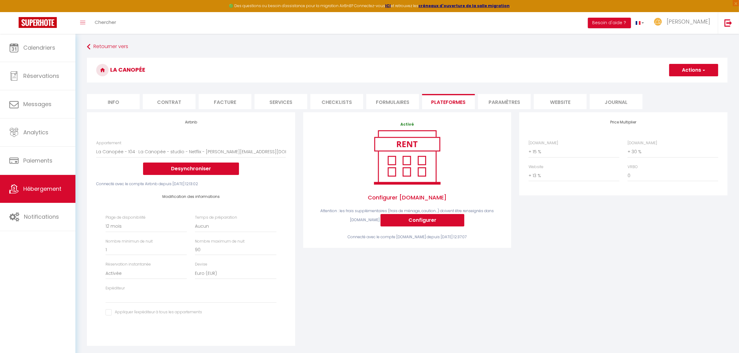
drag, startPoint x: 463, startPoint y: 305, endPoint x: 453, endPoint y: 299, distance: 11.6
click at [463, 305] on div "Activé Configurer [DOMAIN_NAME] Attention : les frais supplémentaires (frais de…" at bounding box center [407, 233] width 216 height 242
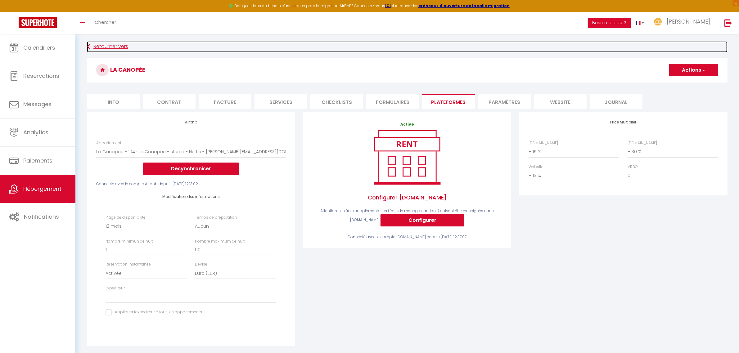
click at [94, 49] on link "Retourner vers" at bounding box center [407, 46] width 641 height 11
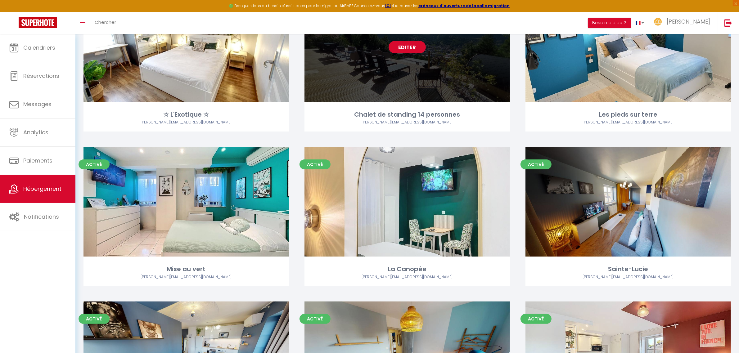
scroll to position [116, 0]
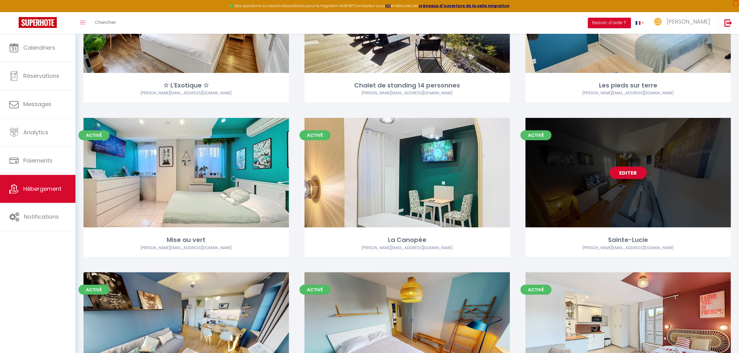
click at [625, 170] on link "Editer" at bounding box center [628, 173] width 37 height 12
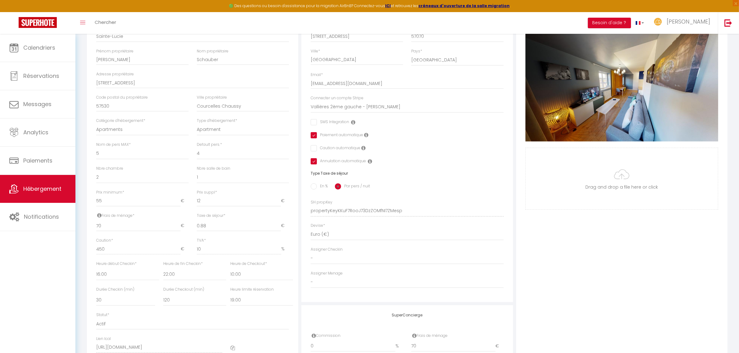
scroll to position [114, 0]
click at [516, 311] on div "Photo Photo Supprimer Drag and drop a file here or click Ooops, something wrong…" at bounding box center [622, 207] width 215 height 419
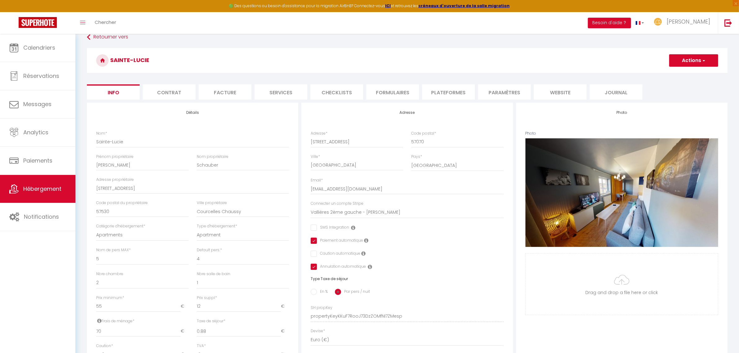
scroll to position [0, 0]
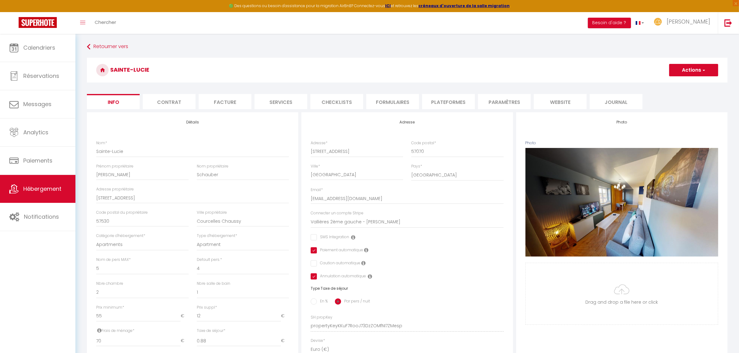
click at [289, 104] on li "Services" at bounding box center [281, 101] width 53 height 15
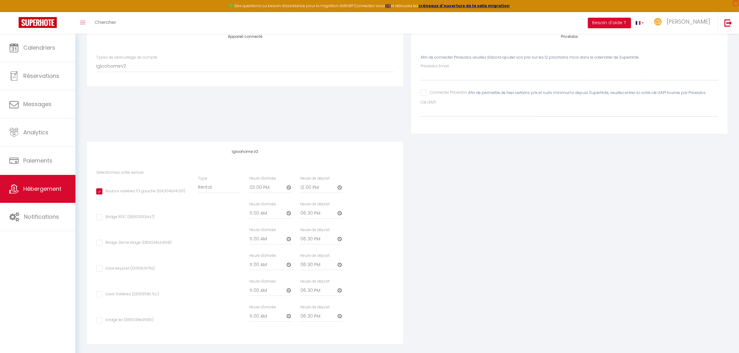
scroll to position [92, 0]
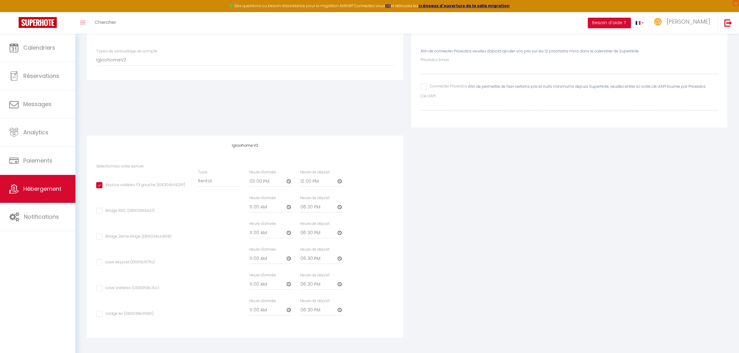
click at [553, 282] on div "Appareil connecté Types de verrouillage de compte Igloohome IgloohomeV2 Nuki Pr…" at bounding box center [407, 183] width 649 height 326
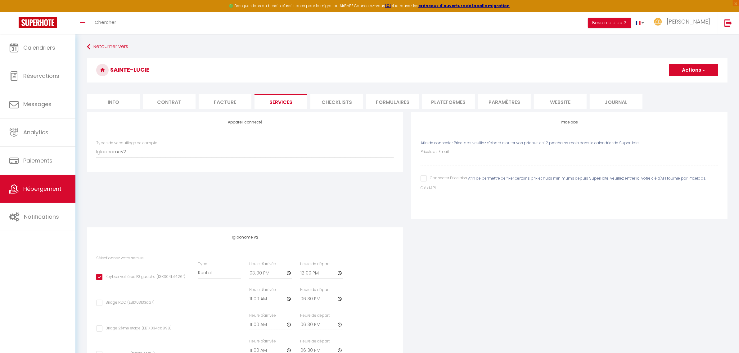
click at [437, 102] on li "Plateformes" at bounding box center [448, 101] width 53 height 15
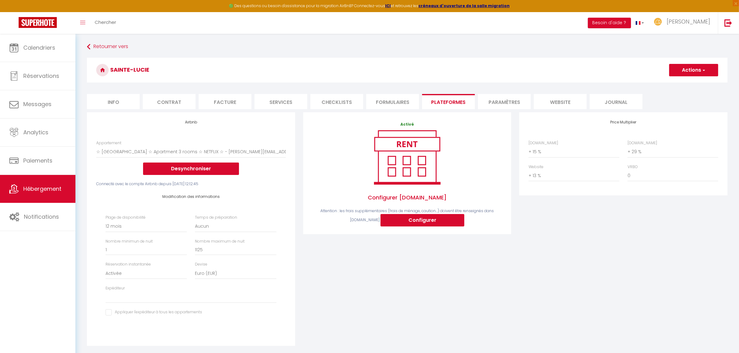
click at [463, 332] on div "Activé Configurer [DOMAIN_NAME] Attention : les frais supplémentaires (frais de…" at bounding box center [407, 233] width 216 height 242
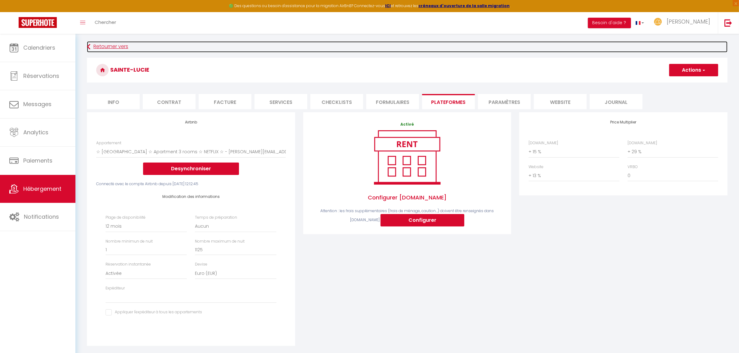
click at [103, 44] on link "Retourner vers" at bounding box center [407, 46] width 641 height 11
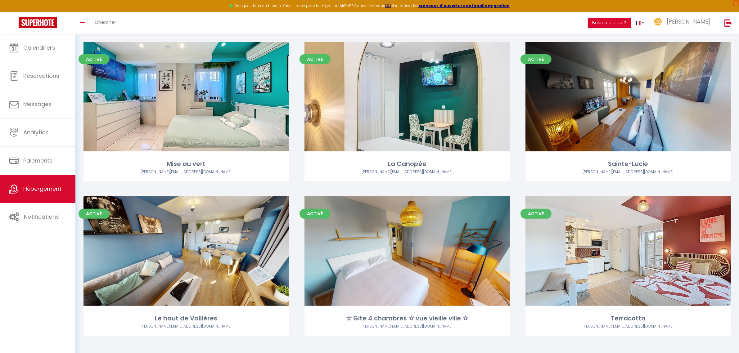
scroll to position [198, 0]
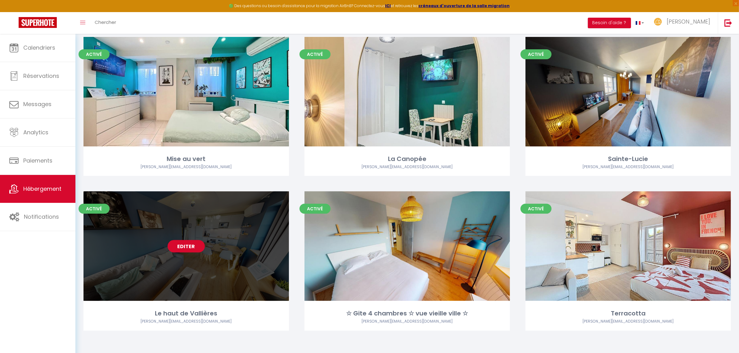
click at [202, 243] on link "Editer" at bounding box center [186, 246] width 37 height 12
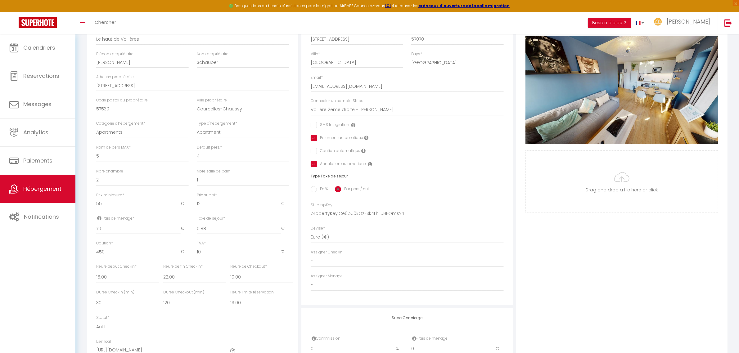
scroll to position [112, 0]
click at [553, 284] on div "Photo Photo Supprimer Drag and drop a file here or click Ooops, something wrong…" at bounding box center [621, 209] width 211 height 419
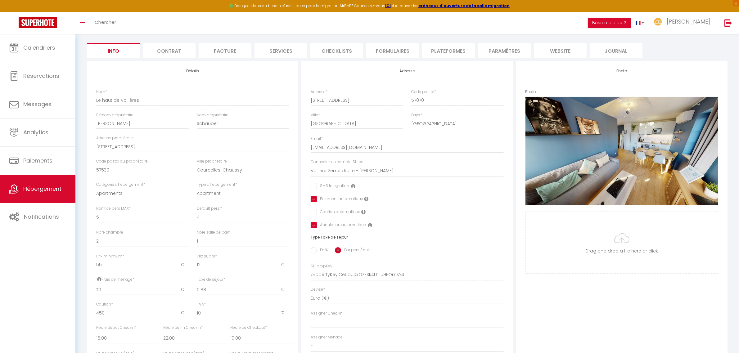
scroll to position [0, 0]
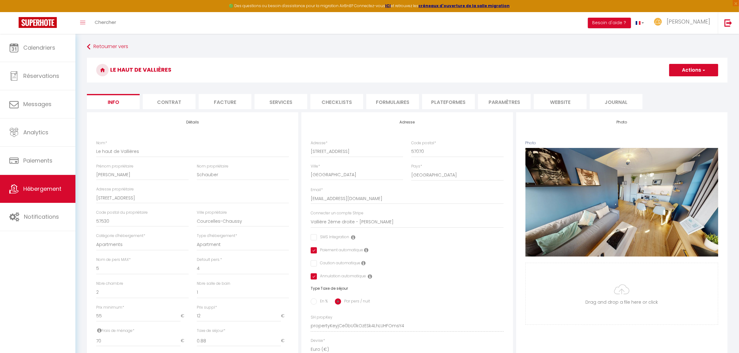
click at [287, 102] on li "Services" at bounding box center [281, 101] width 53 height 15
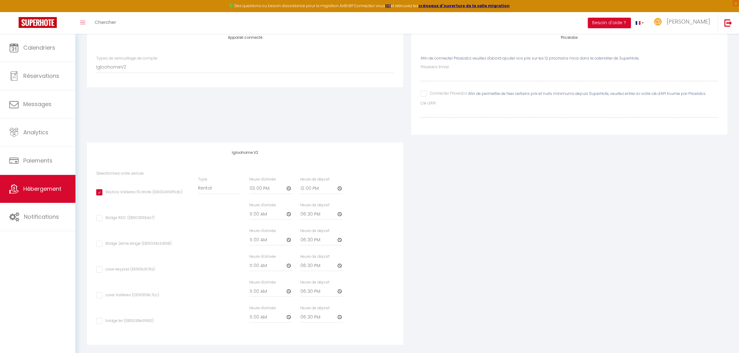
scroll to position [92, 0]
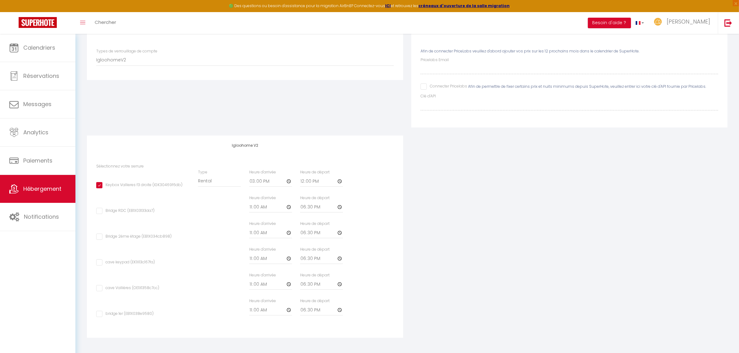
drag, startPoint x: 503, startPoint y: 292, endPoint x: 487, endPoint y: 231, distance: 63.4
click at [503, 292] on div "Appareil connecté Types de verrouillage de compte Igloohome IgloohomeV2 Nuki Pr…" at bounding box center [407, 183] width 649 height 326
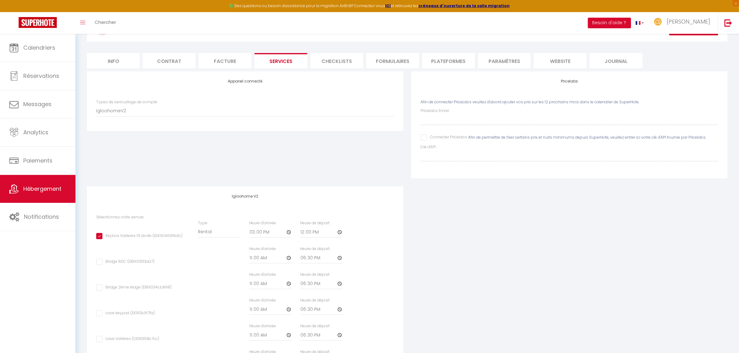
scroll to position [0, 0]
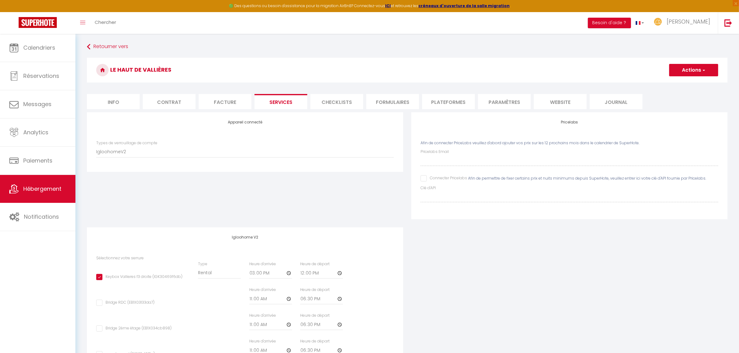
click at [449, 104] on li "Plateformes" at bounding box center [448, 101] width 53 height 15
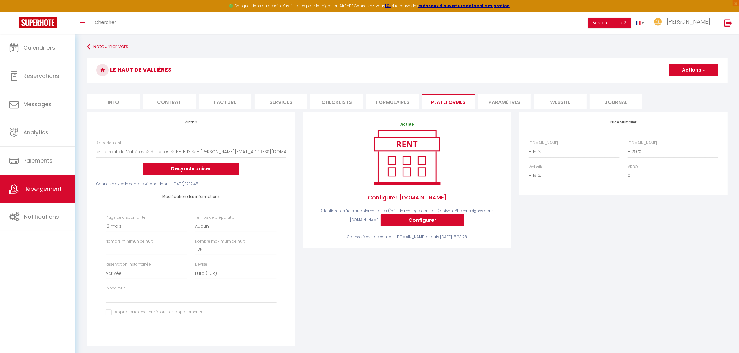
drag, startPoint x: 441, startPoint y: 321, endPoint x: 424, endPoint y: 303, distance: 24.8
click at [441, 321] on div "Activé Configurer [DOMAIN_NAME] Attention : les frais supplémentaires (frais de…" at bounding box center [407, 233] width 216 height 242
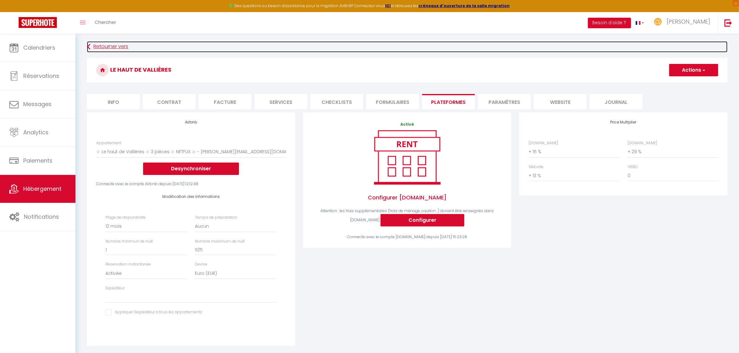
click at [110, 46] on link "Retourner vers" at bounding box center [407, 46] width 641 height 11
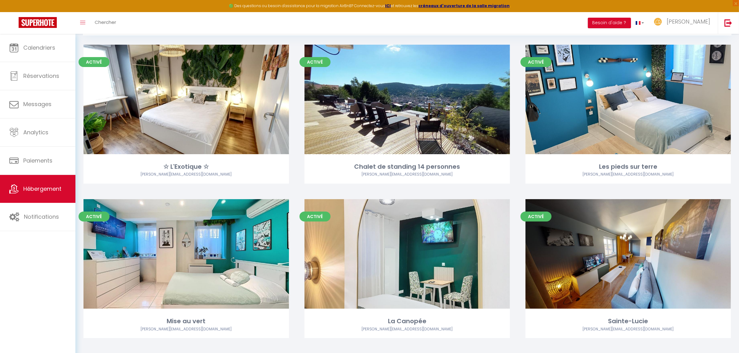
scroll to position [198, 0]
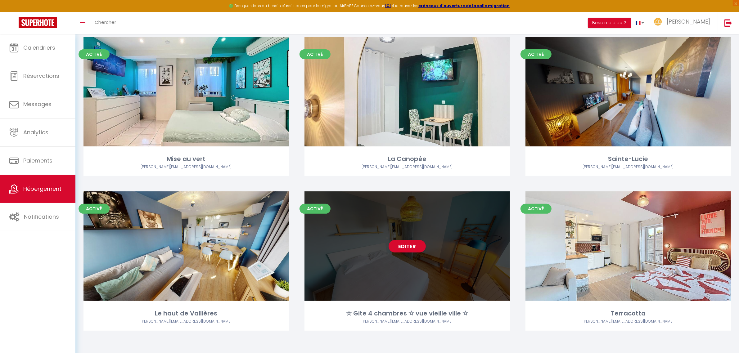
click at [406, 256] on div "Editer" at bounding box center [408, 247] width 206 height 110
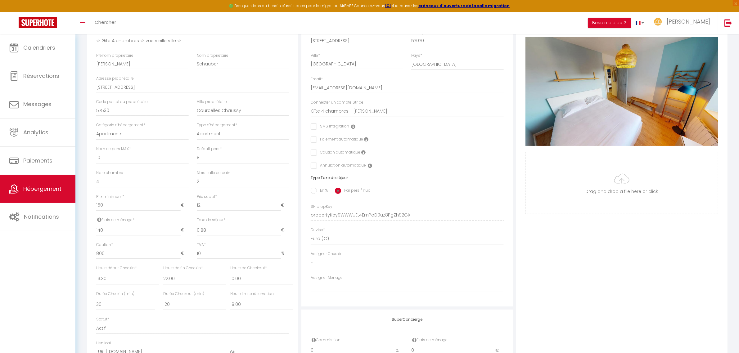
scroll to position [112, 0]
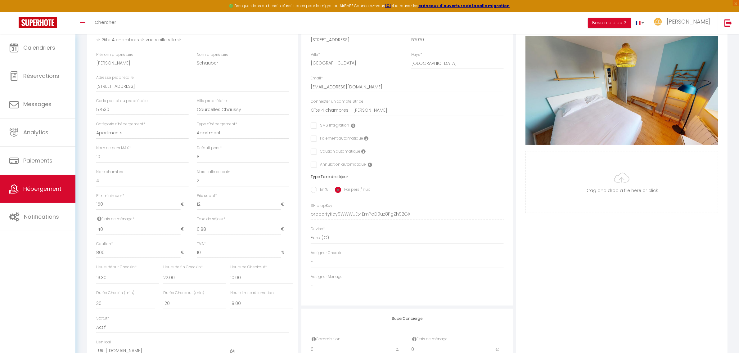
click at [547, 274] on div "Photo Photo Supprimer Drag and drop a file here or click Ooops, something wrong…" at bounding box center [621, 210] width 211 height 419
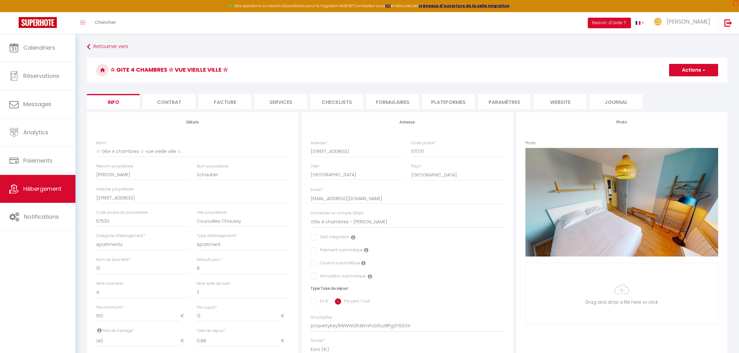
click at [297, 98] on li "Services" at bounding box center [281, 101] width 53 height 15
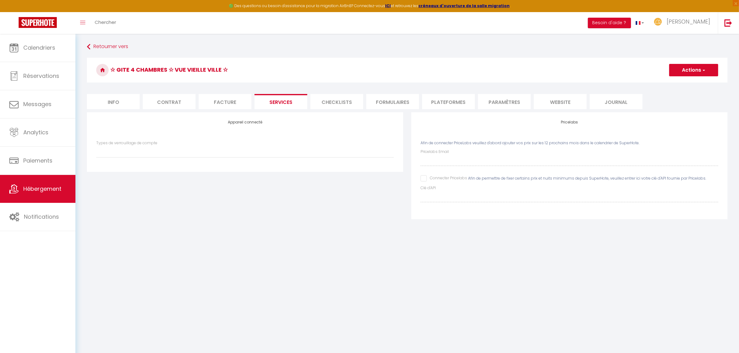
click at [448, 102] on li "Plateformes" at bounding box center [448, 101] width 53 height 15
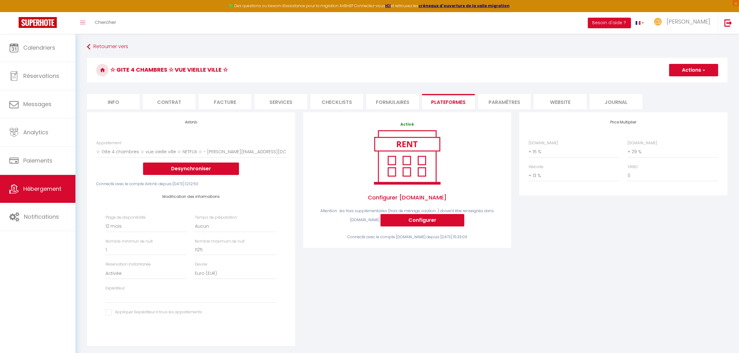
click at [535, 296] on div "Price Multiplier [DOMAIN_NAME] 0 + 1 % + 2 % + 3 % + 4 % + 5 % + 6 % + 7 %" at bounding box center [624, 233] width 216 height 242
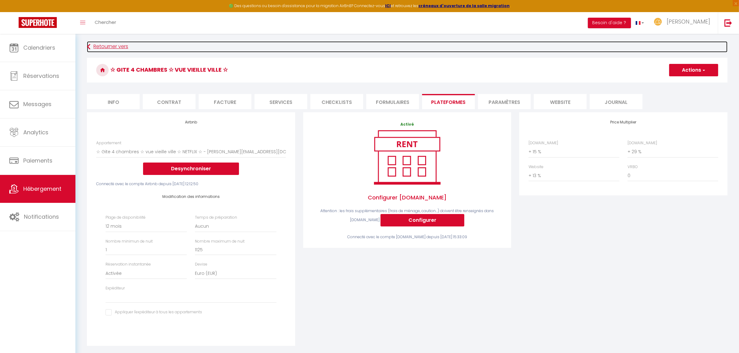
click at [97, 45] on link "Retourner vers" at bounding box center [407, 46] width 641 height 11
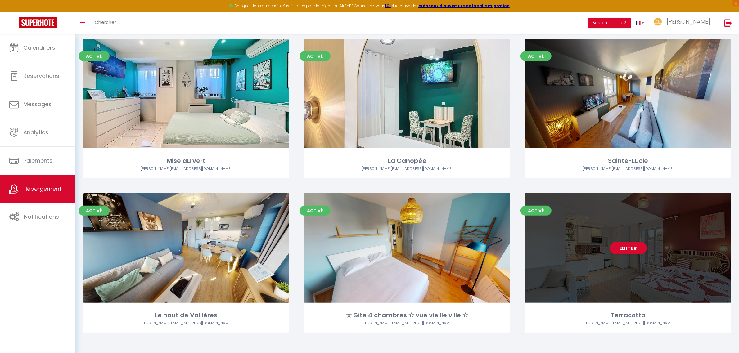
scroll to position [198, 0]
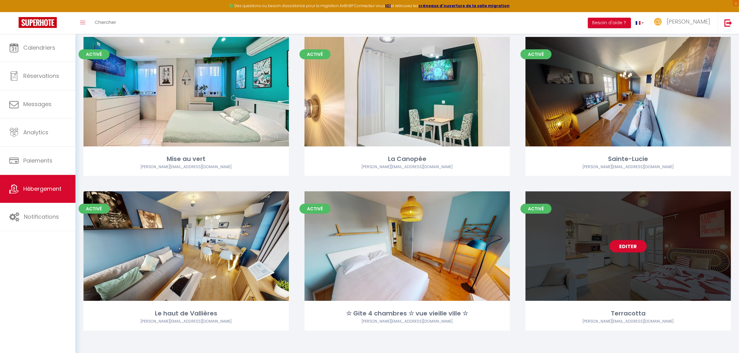
click at [621, 250] on link "Editer" at bounding box center [628, 246] width 37 height 12
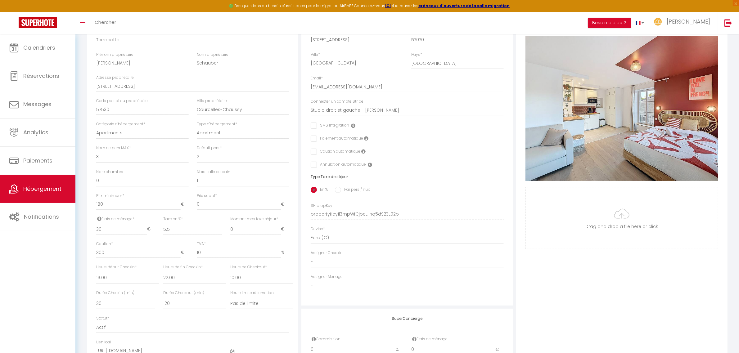
scroll to position [112, 0]
click at [538, 262] on div "Photo Photo Supprimer Drag and drop a file here or click Ooops, something wrong…" at bounding box center [621, 209] width 211 height 419
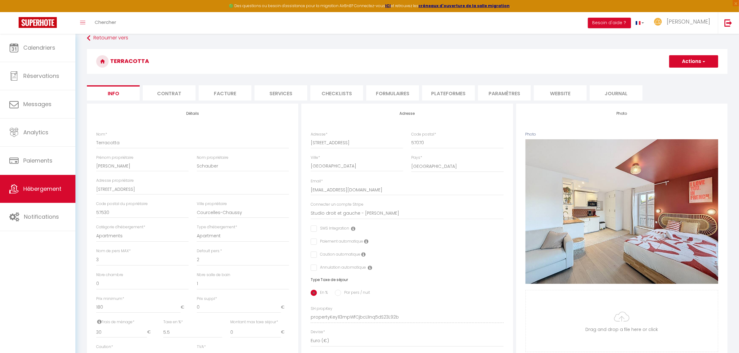
scroll to position [0, 0]
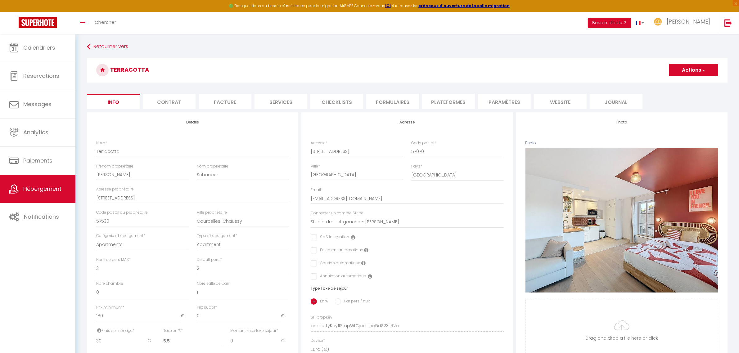
click at [276, 102] on li "Services" at bounding box center [281, 101] width 53 height 15
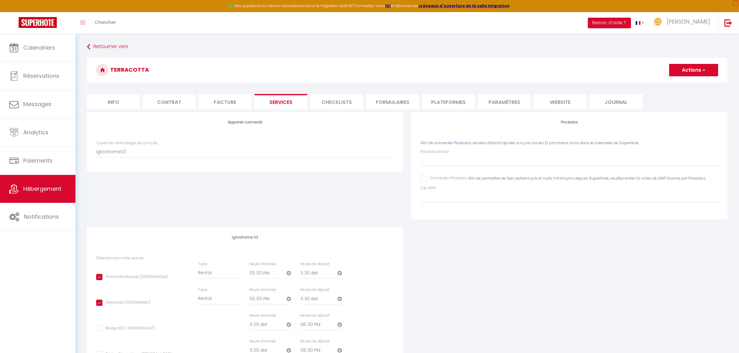
drag, startPoint x: 460, startPoint y: 324, endPoint x: 531, endPoint y: 197, distance: 145.2
click at [460, 324] on div "Appareil connecté Types de verrouillage de compte Igloohome IgloohomeV2 Nuki Pr…" at bounding box center [407, 288] width 649 height 352
click at [458, 102] on li "Plateformes" at bounding box center [448, 101] width 53 height 15
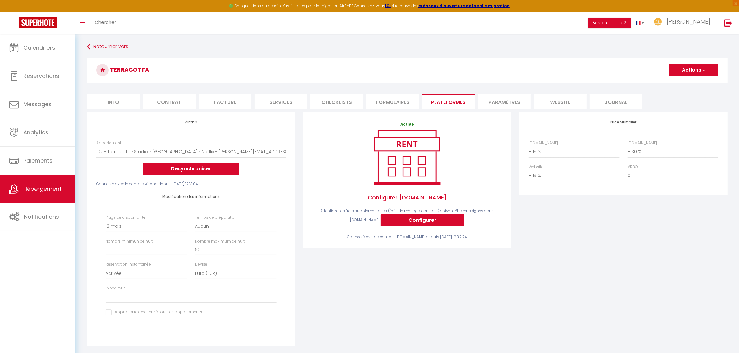
click at [592, 241] on div "Price Multiplier [DOMAIN_NAME] 0 + 1 % + 2 % + 3 % + 4 % + 5 % + 6 % + 7 %" at bounding box center [624, 233] width 216 height 242
click at [26, 70] on link "Réservations" at bounding box center [37, 76] width 75 height 28
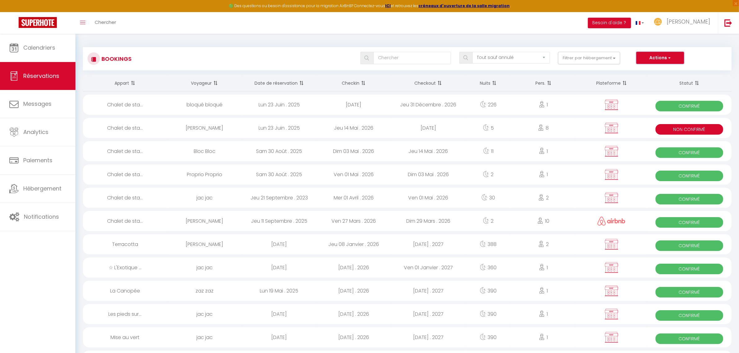
click at [654, 58] on button "Actions" at bounding box center [661, 58] width 48 height 12
click at [653, 78] on link "Exporter les réservations" at bounding box center [651, 79] width 66 height 8
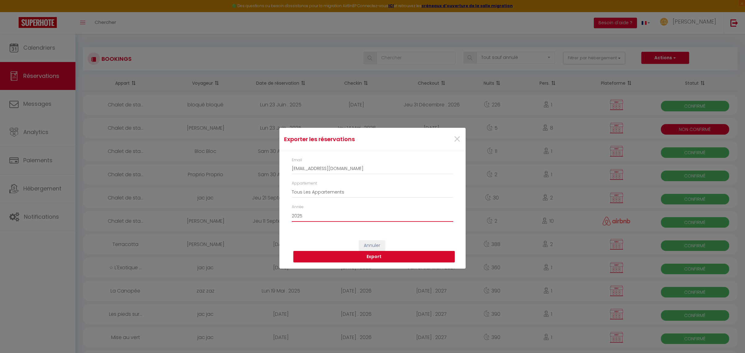
click at [305, 215] on select "2015 2016 2017 2018 2019 2020 2021 2022 2023 2024 2025 2026 2027 2028" at bounding box center [372, 216] width 161 height 12
click at [335, 255] on button "Export" at bounding box center [373, 257] width 161 height 12
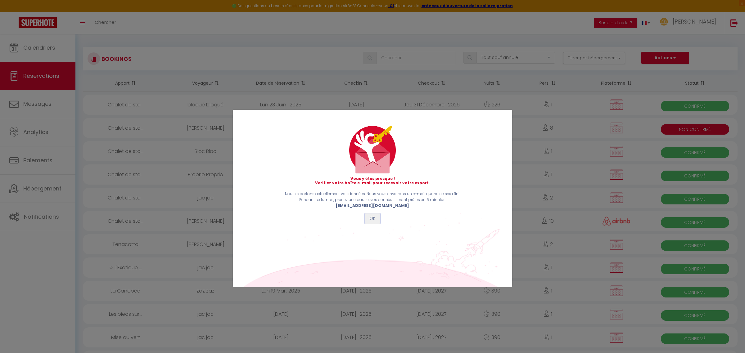
click at [375, 222] on button "OK" at bounding box center [373, 219] width 16 height 11
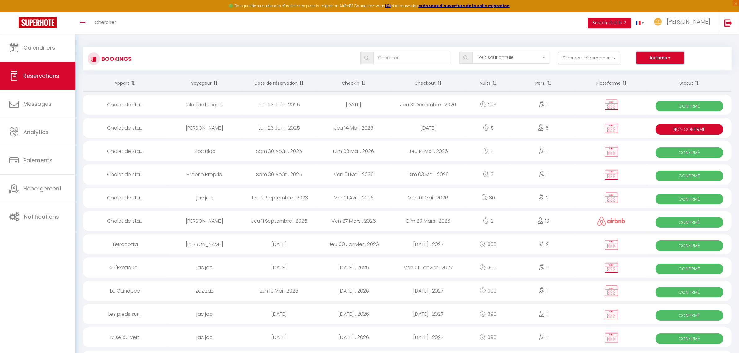
click at [671, 60] on span "button" at bounding box center [669, 58] width 4 height 6
click at [658, 80] on link "Exporter les réservations" at bounding box center [651, 79] width 66 height 8
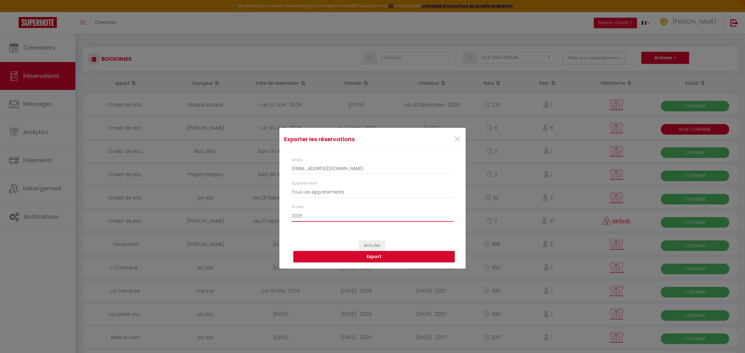
click at [330, 218] on select "2015 2016 2017 2018 2019 2020 2021 2022 2023 2024 2025 2026 2027 2028" at bounding box center [372, 216] width 161 height 12
click at [292, 210] on select "2015 2016 2017 2018 2019 2020 2021 2022 2023 2024 2025 2026 2027 2028" at bounding box center [372, 216] width 161 height 12
click at [353, 257] on button "Export" at bounding box center [373, 257] width 161 height 12
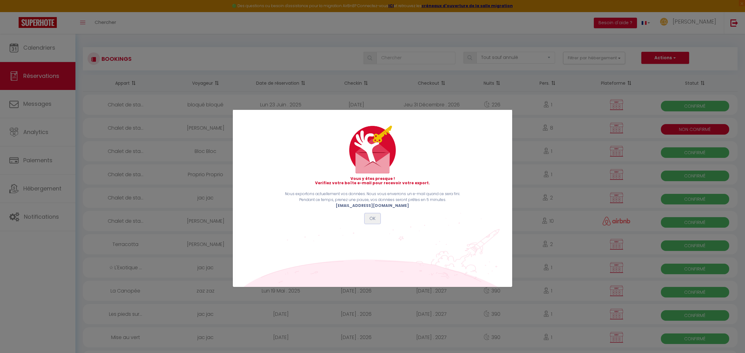
click at [377, 216] on button "OK" at bounding box center [373, 219] width 16 height 11
